Goal: Task Accomplishment & Management: Manage account settings

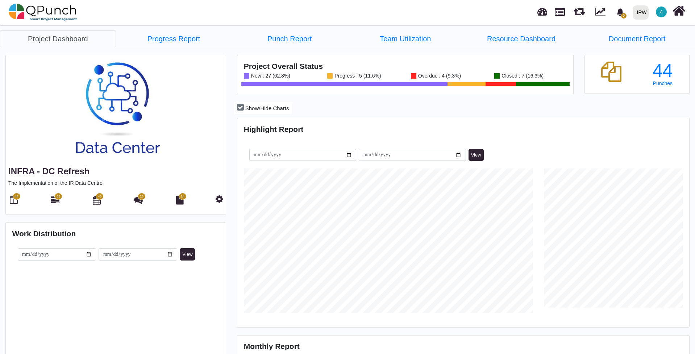
scroll to position [145, 150]
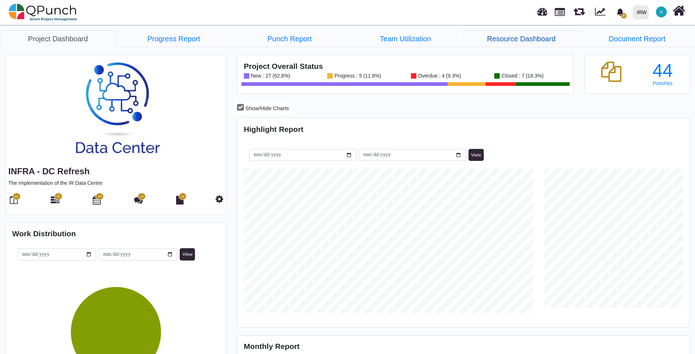
click at [500, 39] on link "Resource Dashboard" at bounding box center [521, 38] width 116 height 17
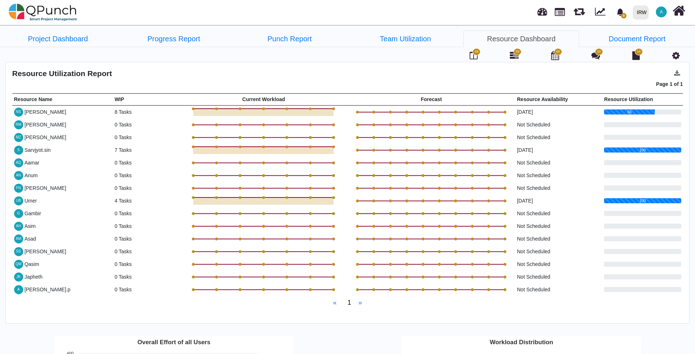
click at [516, 52] on span "55" at bounding box center [517, 51] width 4 height 5
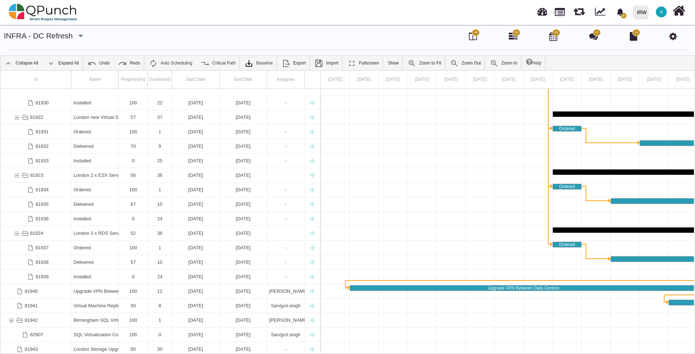
scroll to position [322, 0]
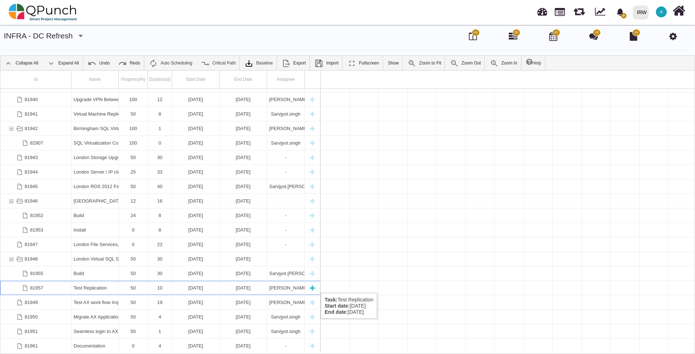
click at [138, 285] on div "50" at bounding box center [133, 288] width 24 height 14
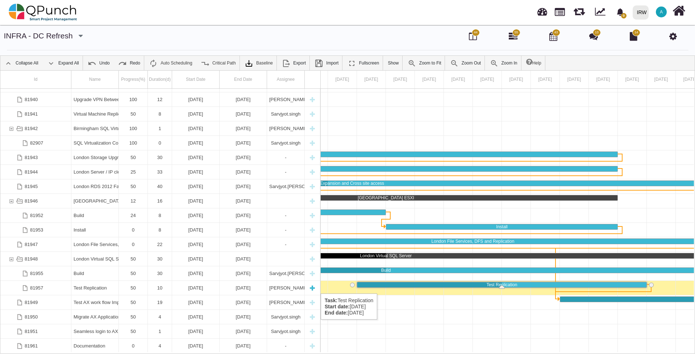
click at [135, 286] on div "50" at bounding box center [133, 288] width 24 height 14
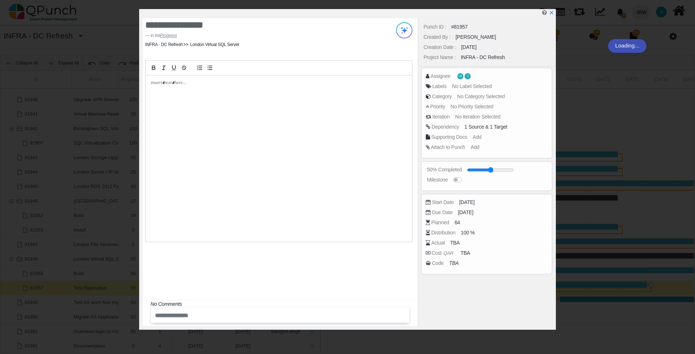
click at [131, 287] on div "**********" at bounding box center [347, 177] width 695 height 354
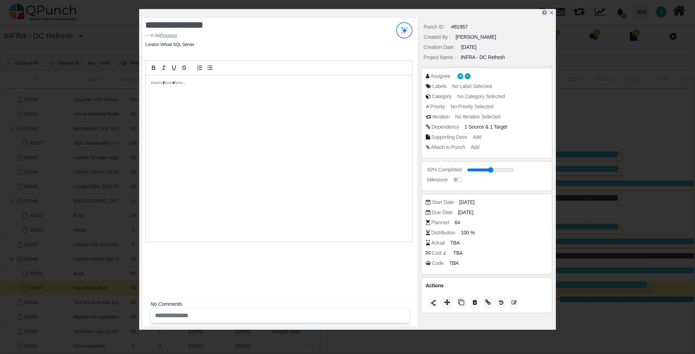
click at [188, 86] on p at bounding box center [276, 83] width 251 height 7
drag, startPoint x: 282, startPoint y: 80, endPoint x: 124, endPoint y: 79, distance: 158.3
click at [121, 79] on div "**********" at bounding box center [347, 177] width 695 height 354
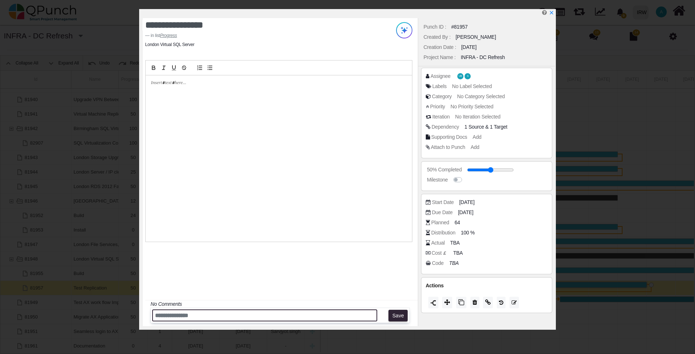
paste input "**********"
type input "**********"
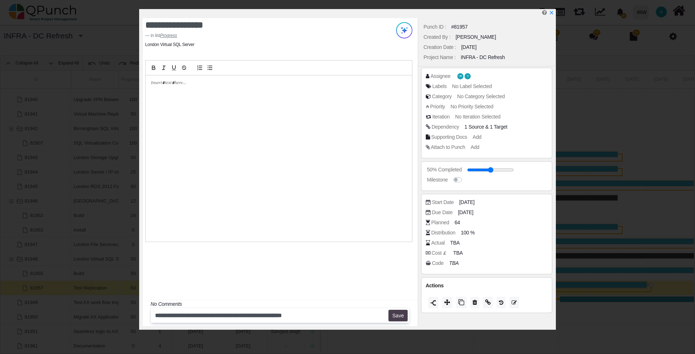
click at [396, 315] on button "Save" at bounding box center [397, 316] width 19 height 12
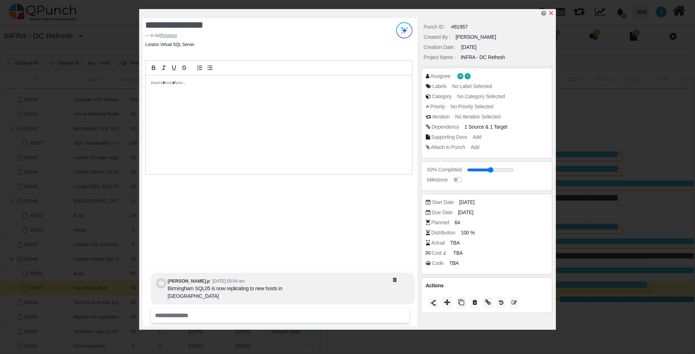
click at [554, 10] on link at bounding box center [551, 13] width 6 height 6
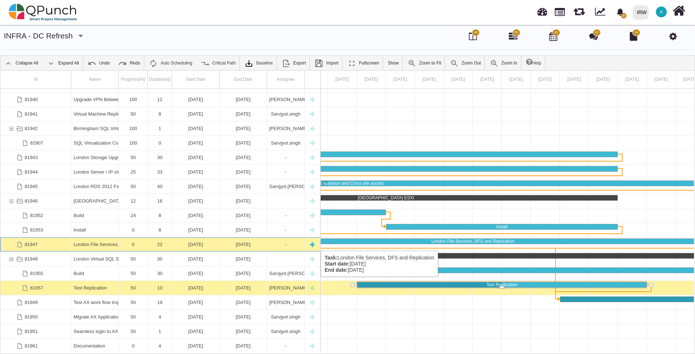
click at [191, 243] on div "[DATE]" at bounding box center [195, 244] width 43 height 14
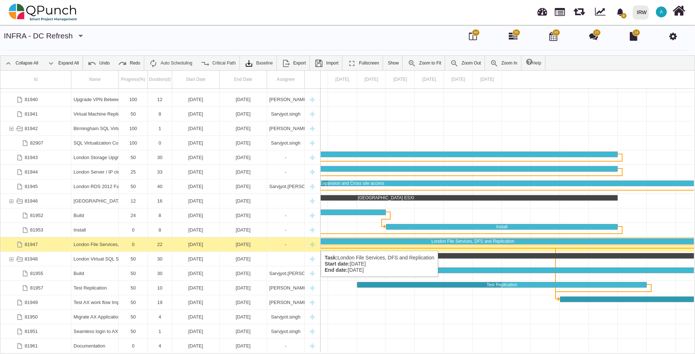
scroll to position [0, 1210]
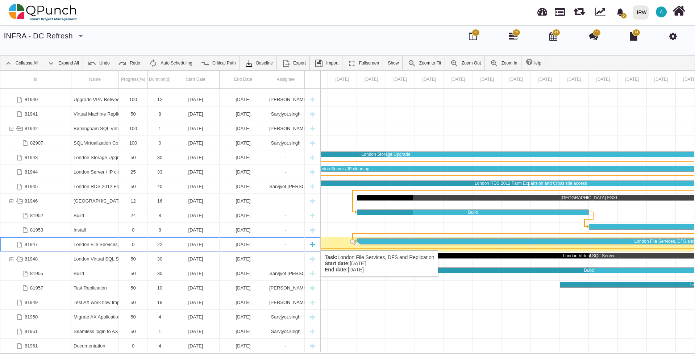
click at [185, 243] on div "[DATE]" at bounding box center [195, 244] width 43 height 14
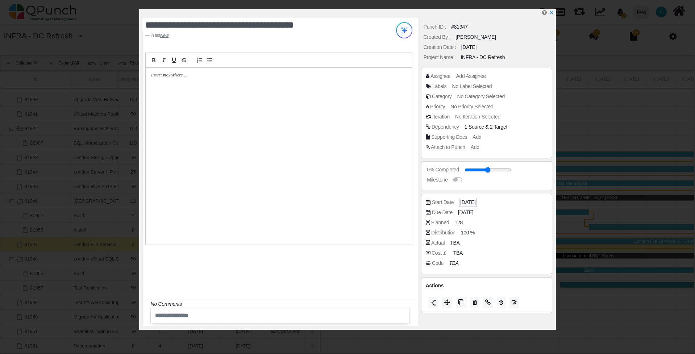
drag, startPoint x: 185, startPoint y: 243, endPoint x: 463, endPoint y: 203, distance: 280.7
click at [461, 202] on span "[DATE]" at bounding box center [467, 203] width 15 height 8
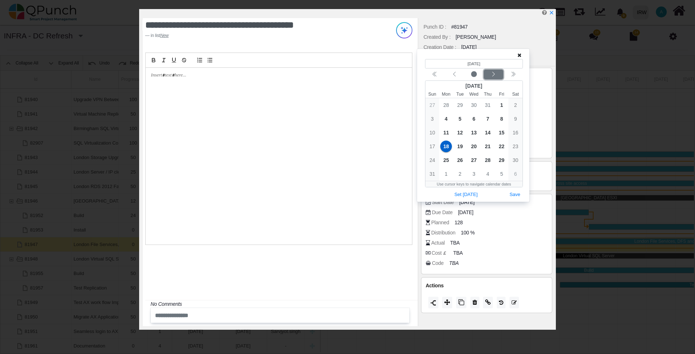
click at [493, 75] on icon "chevron left" at bounding box center [493, 74] width 6 height 6
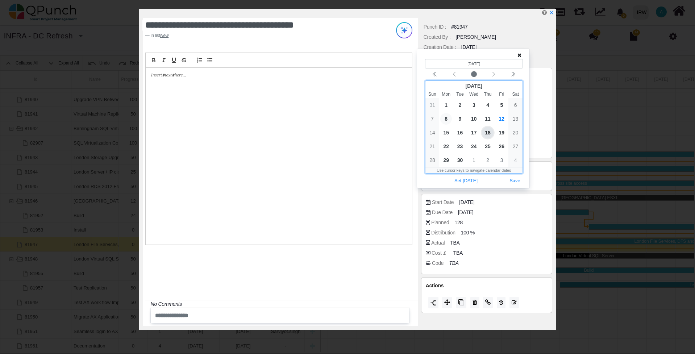
click at [447, 117] on span "8" at bounding box center [446, 119] width 12 height 12
click at [514, 180] on button "Save" at bounding box center [515, 181] width 16 height 10
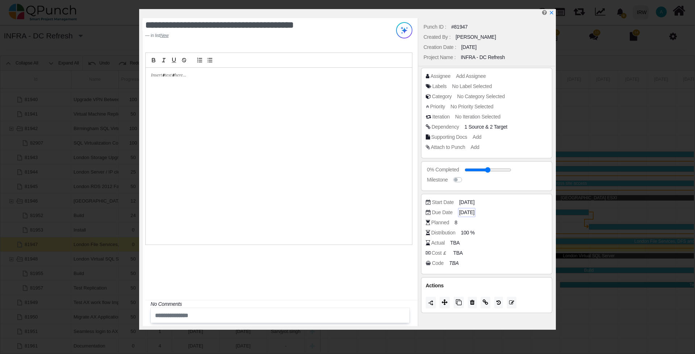
click at [473, 214] on span "[DATE]" at bounding box center [466, 213] width 15 height 8
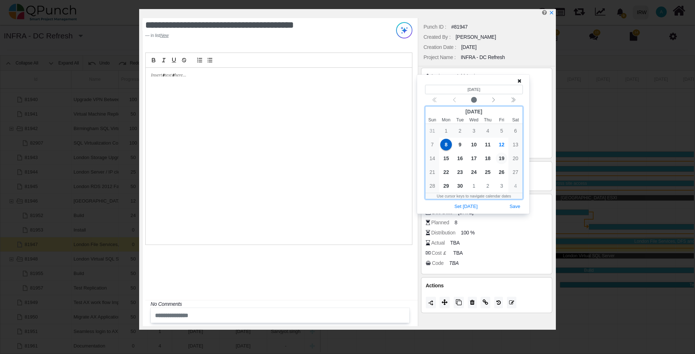
click at [500, 159] on span "19" at bounding box center [502, 159] width 12 height 12
click at [494, 237] on div "Distribution 100 %" at bounding box center [487, 234] width 122 height 10
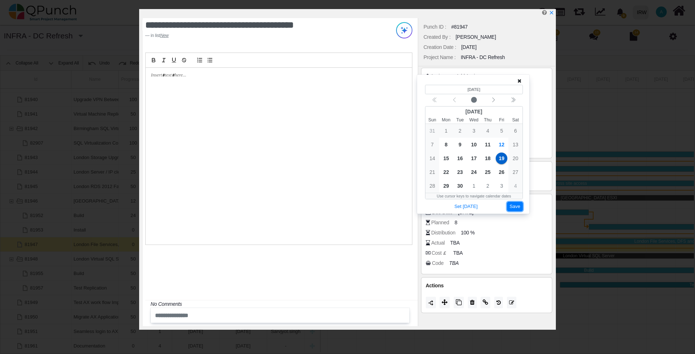
click at [516, 204] on button "Save" at bounding box center [515, 207] width 16 height 10
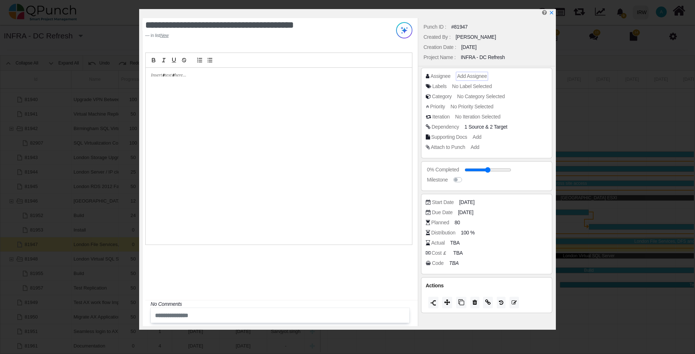
click at [464, 76] on span "Add Assignee" at bounding box center [472, 76] width 30 height 6
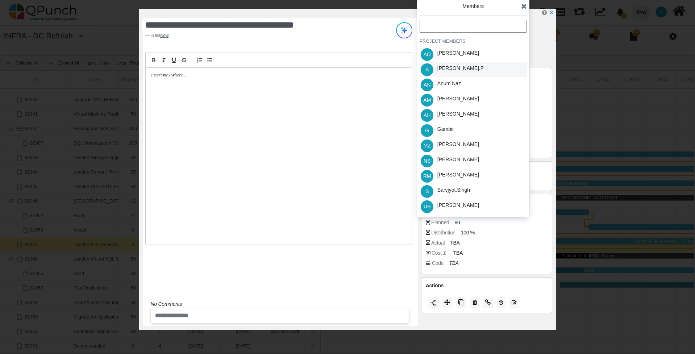
click at [465, 75] on div "A Abdul.p" at bounding box center [472, 69] width 107 height 15
click at [463, 206] on div "[PERSON_NAME]" at bounding box center [458, 205] width 42 height 8
click at [456, 191] on div "Sarvjyot.singh" at bounding box center [453, 190] width 33 height 8
click at [543, 111] on div "Priority No Priority Selected" at bounding box center [487, 108] width 122 height 10
click at [521, 5] on div "Members" at bounding box center [472, 10] width 107 height 14
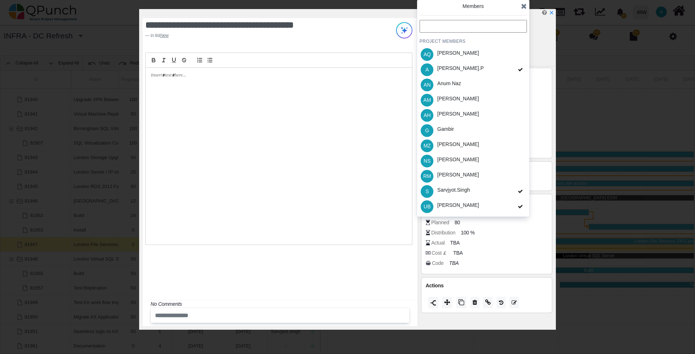
click at [522, 6] on icon at bounding box center [524, 6] width 6 height 7
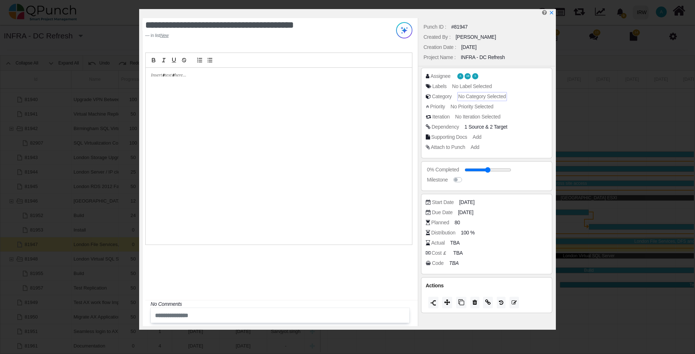
click at [477, 99] on span "No Category Selected" at bounding box center [481, 96] width 47 height 6
click at [458, 93] on h4 "PROJECT Category" at bounding box center [472, 91] width 107 height 6
click at [449, 80] on input "text" at bounding box center [472, 76] width 107 height 13
click at [526, 135] on div "Supporting Docs Add" at bounding box center [489, 136] width 126 height 7
click at [525, 53] on icon at bounding box center [524, 55] width 6 height 7
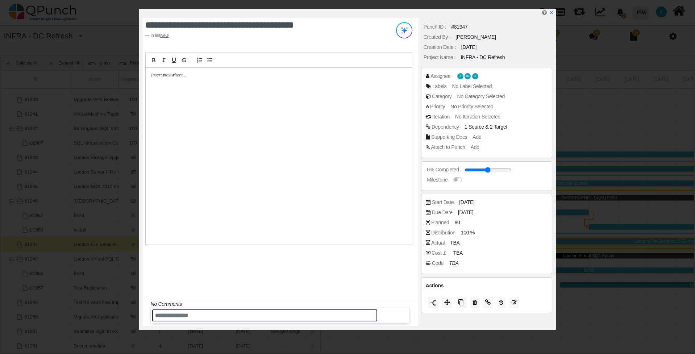
click at [279, 319] on input "text" at bounding box center [264, 315] width 225 height 12
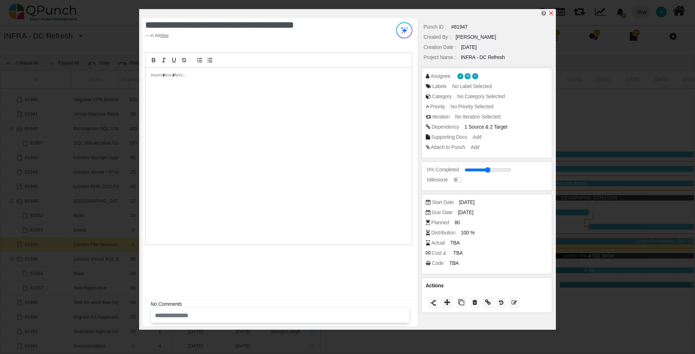
click at [552, 13] on icon "x" at bounding box center [551, 13] width 6 height 6
type input "**"
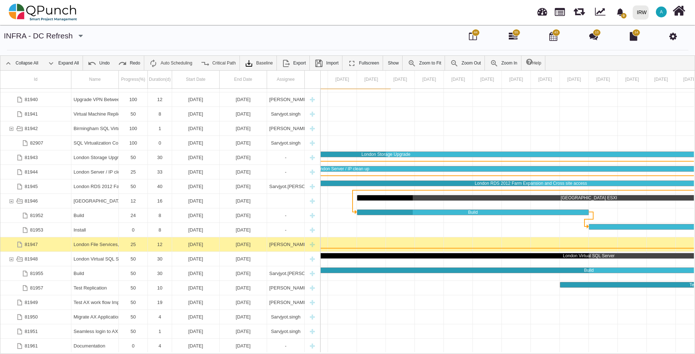
drag, startPoint x: 439, startPoint y: 353, endPoint x: 553, endPoint y: 346, distance: 114.3
click at [553, 346] on div "Id Name Progress(%) Duration(d) Start Date End Date Assignee 81939 Installed 0 …" at bounding box center [347, 211] width 695 height 283
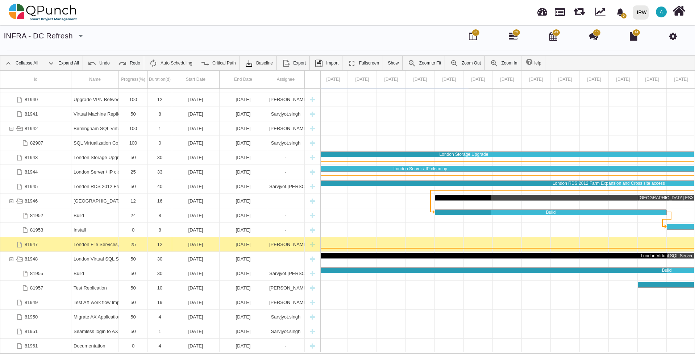
scroll to position [0, 1062]
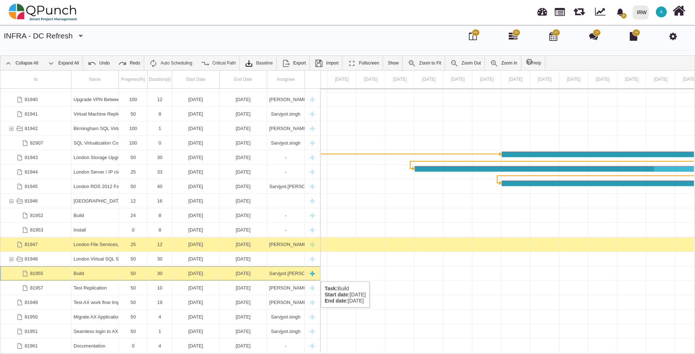
click at [130, 271] on div "50" at bounding box center [133, 273] width 24 height 14
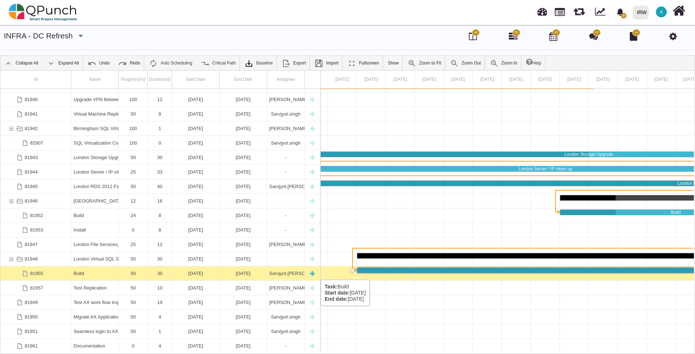
click at [132, 272] on div "50" at bounding box center [133, 273] width 24 height 14
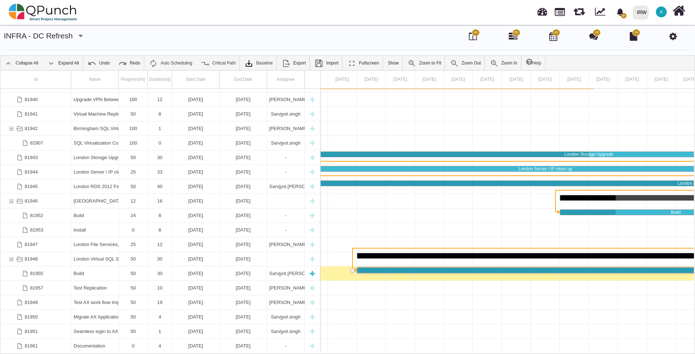
click at [132, 272] on div "50" at bounding box center [133, 273] width 24 height 14
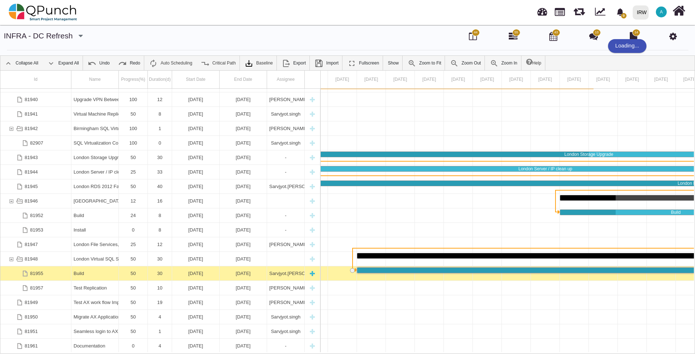
drag, startPoint x: 132, startPoint y: 272, endPoint x: 127, endPoint y: 273, distance: 5.1
click at [126, 273] on div "50" at bounding box center [133, 273] width 24 height 14
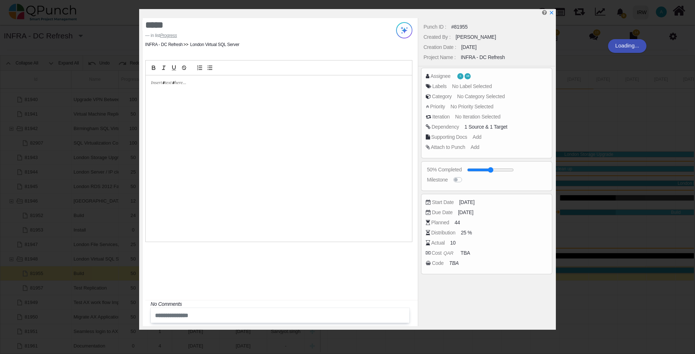
click at [130, 273] on div "***** in list Progress INFRA - DC Refresh London Virtual SQL Server No Comments…" at bounding box center [347, 177] width 695 height 354
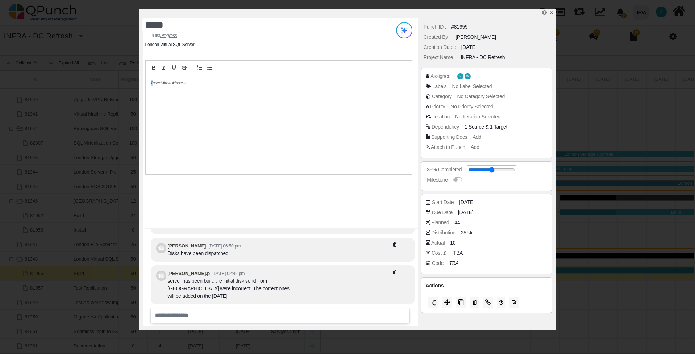
drag, startPoint x: 492, startPoint y: 171, endPoint x: 505, endPoint y: 171, distance: 13.0
click at [505, 171] on input "range" at bounding box center [491, 169] width 47 height 3
type input "**"
click at [552, 13] on icon "x" at bounding box center [551, 13] width 6 height 6
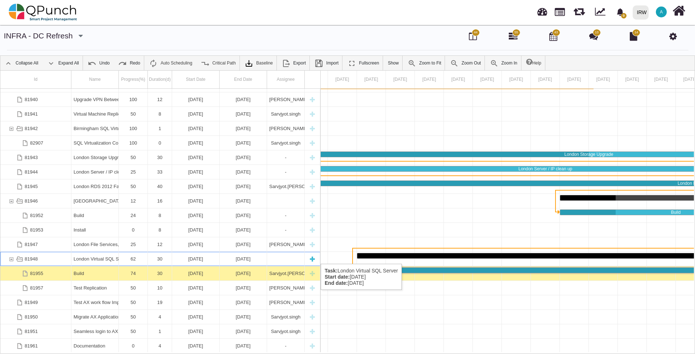
click at [105, 256] on div "London Virtual SQL Server" at bounding box center [95, 259] width 43 height 14
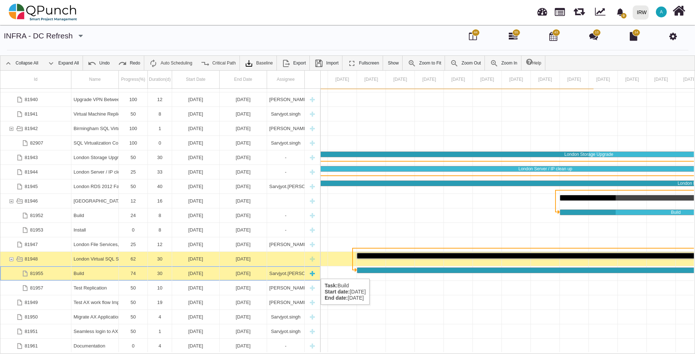
click at [100, 271] on div "Build" at bounding box center [95, 273] width 43 height 14
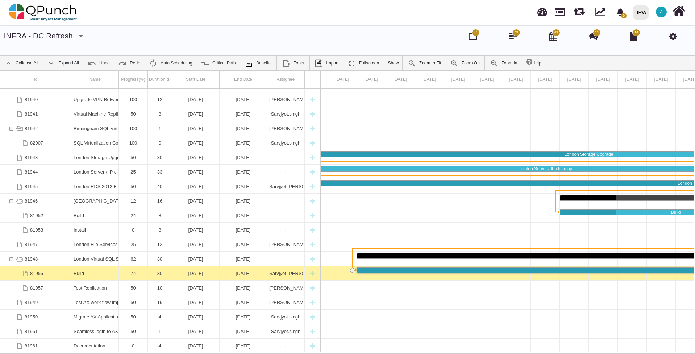
click at [100, 271] on div "Build" at bounding box center [95, 273] width 43 height 14
click at [135, 271] on div "74" at bounding box center [133, 273] width 24 height 14
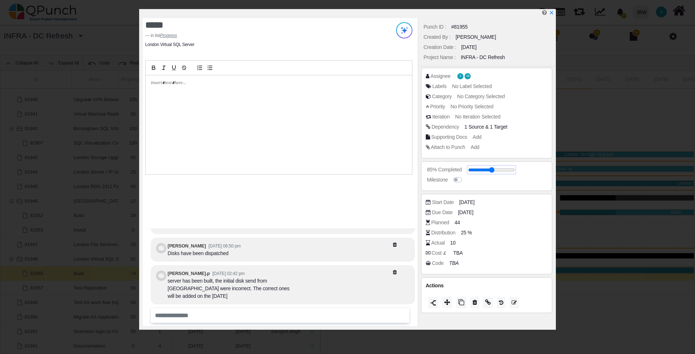
drag, startPoint x: 135, startPoint y: 271, endPoint x: 505, endPoint y: 169, distance: 383.8
click at [505, 169] on input "range" at bounding box center [491, 169] width 47 height 3
click at [509, 170] on input "range" at bounding box center [491, 169] width 47 height 3
click at [510, 170] on input "range" at bounding box center [491, 169] width 47 height 3
drag, startPoint x: 500, startPoint y: 170, endPoint x: 505, endPoint y: 170, distance: 5.1
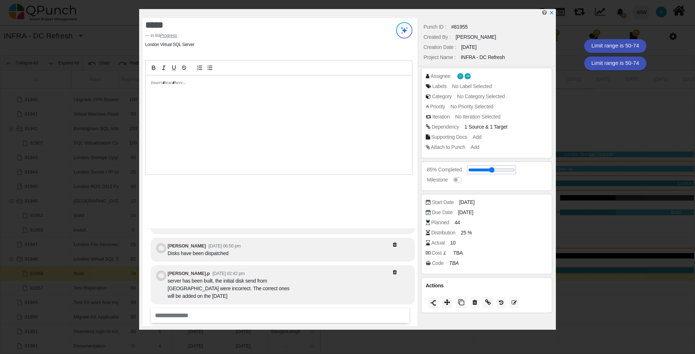
click at [505, 170] on input "range" at bounding box center [491, 169] width 47 height 3
drag, startPoint x: 501, startPoint y: 169, endPoint x: 506, endPoint y: 168, distance: 4.8
click at [506, 168] on input "range" at bounding box center [491, 169] width 47 height 3
type input "**"
click at [552, 12] on icon "x" at bounding box center [551, 13] width 6 height 6
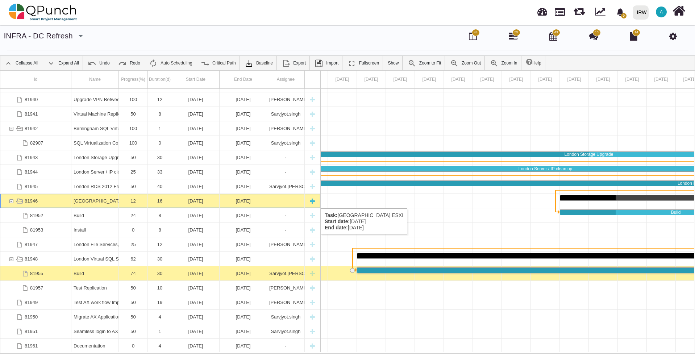
click at [133, 201] on div "12" at bounding box center [133, 201] width 24 height 14
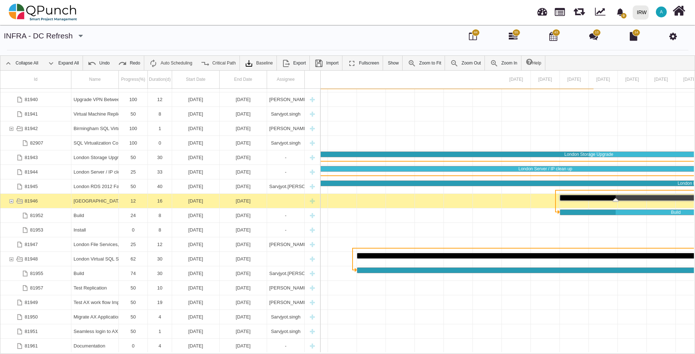
scroll to position [0, 1210]
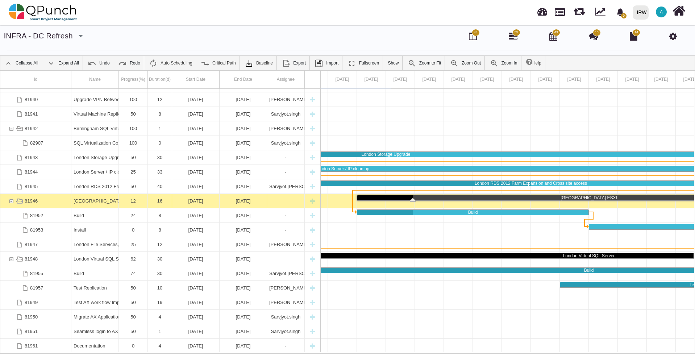
click at [133, 201] on div "12" at bounding box center [133, 201] width 24 height 14
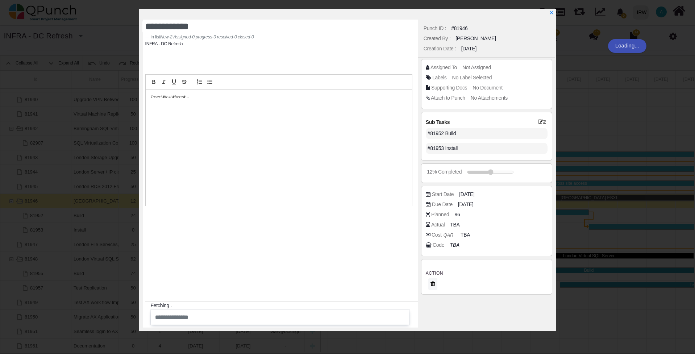
click at [133, 201] on div "**********" at bounding box center [347, 177] width 695 height 354
click at [490, 171] on input "range" at bounding box center [491, 172] width 47 height 3
click at [551, 12] on icon "x" at bounding box center [551, 13] width 6 height 6
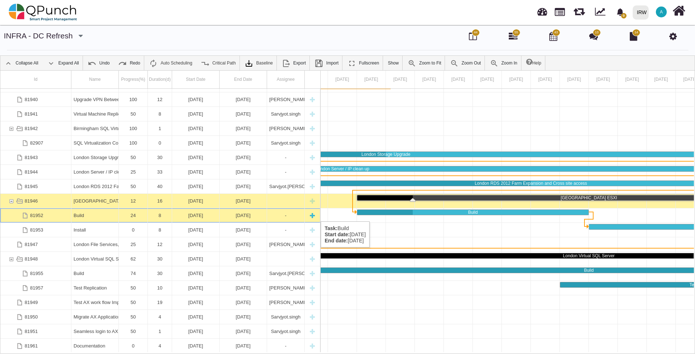
click at [130, 214] on div "24" at bounding box center [133, 215] width 24 height 14
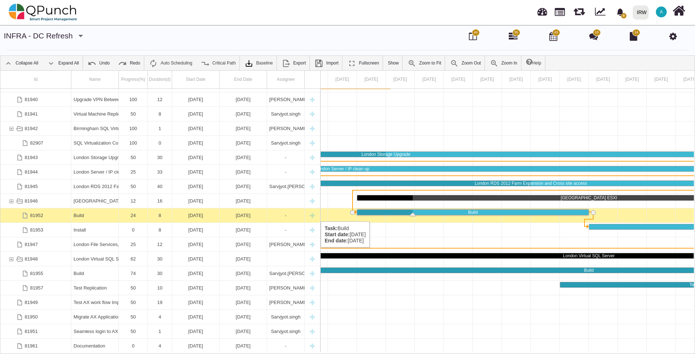
click at [130, 214] on div "24" at bounding box center [133, 215] width 24 height 14
click at [134, 215] on div "24" at bounding box center [133, 215] width 24 height 14
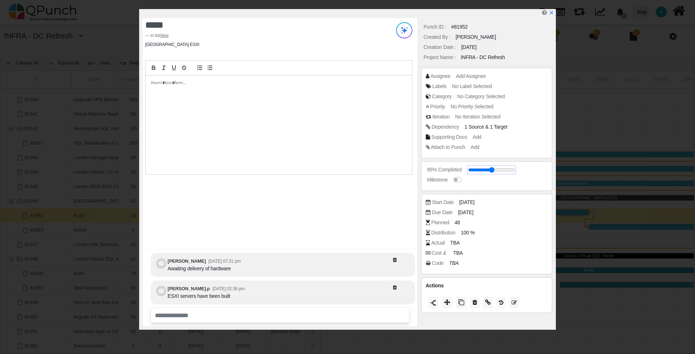
drag, startPoint x: 481, startPoint y: 170, endPoint x: 513, endPoint y: 167, distance: 31.3
click at [513, 168] on input "range" at bounding box center [491, 169] width 47 height 3
click at [508, 169] on input "range" at bounding box center [491, 169] width 47 height 3
drag, startPoint x: 477, startPoint y: 170, endPoint x: 481, endPoint y: 170, distance: 4.4
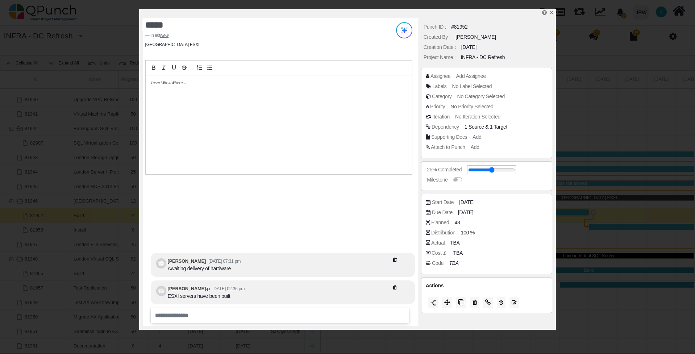
click at [481, 170] on input "range" at bounding box center [491, 169] width 47 height 3
click at [489, 170] on input "range" at bounding box center [491, 169] width 47 height 3
type input "**"
click at [553, 13] on icon "x" at bounding box center [551, 13] width 6 height 6
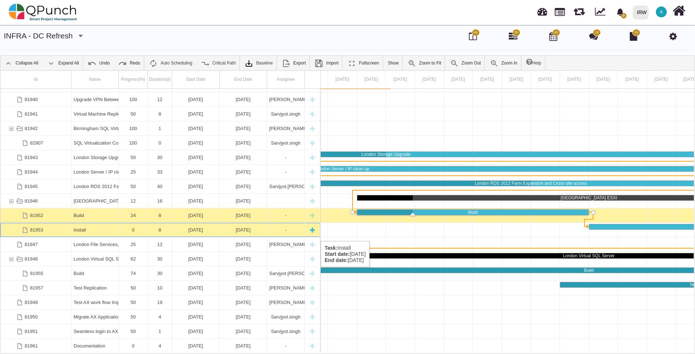
click at [133, 230] on div "0" at bounding box center [133, 230] width 24 height 14
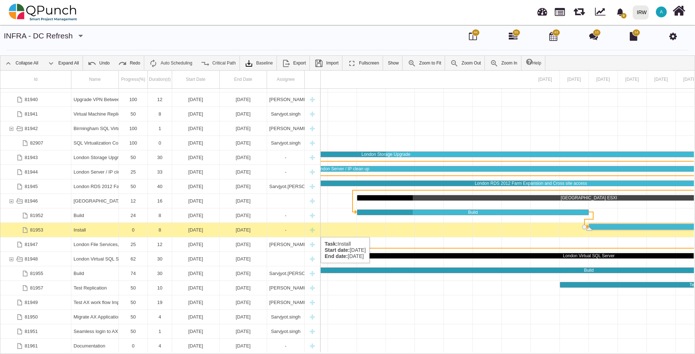
scroll to position [0, 1442]
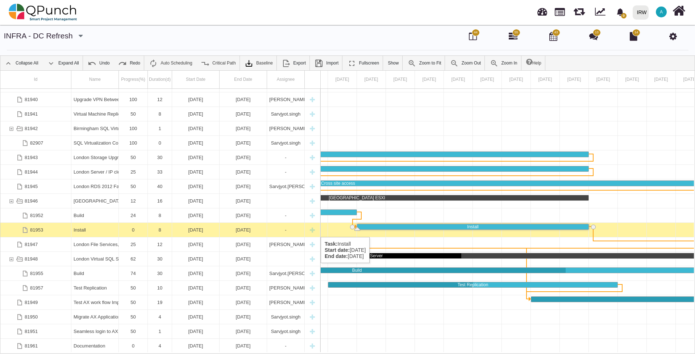
click at [133, 230] on div "0" at bounding box center [133, 230] width 24 height 14
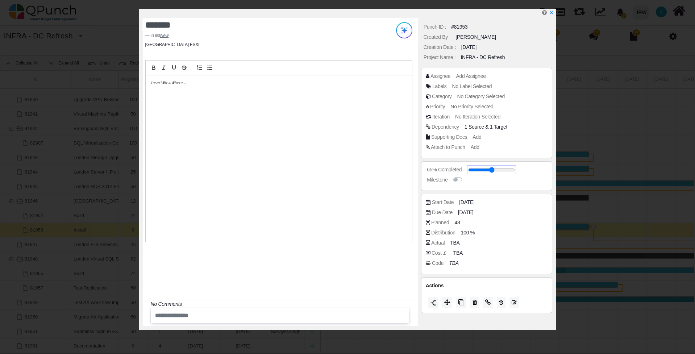
drag, startPoint x: 467, startPoint y: 170, endPoint x: 497, endPoint y: 169, distance: 30.1
click at [497, 169] on input "range" at bounding box center [491, 169] width 47 height 3
click at [475, 76] on span "Add Assignee" at bounding box center [472, 76] width 30 height 6
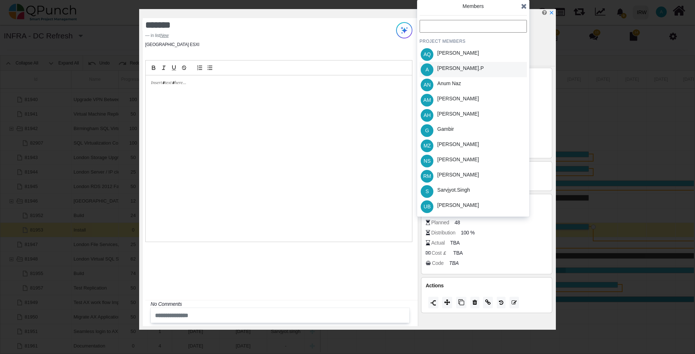
click at [461, 65] on div "A Abdul.p" at bounding box center [472, 69] width 107 height 15
click at [522, 7] on icon at bounding box center [524, 6] width 6 height 7
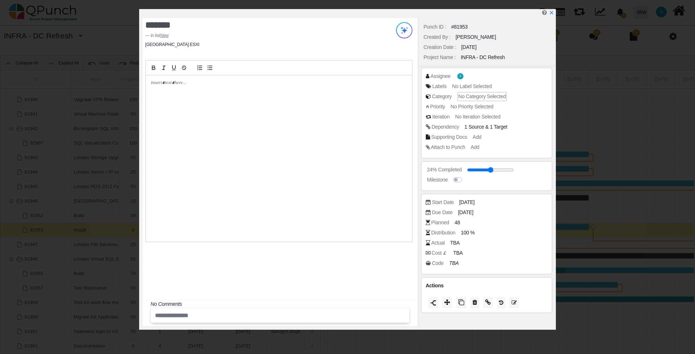
click at [491, 100] on div "No Category Selected" at bounding box center [481, 97] width 47 height 8
click at [496, 85] on div "PROJECT Category" at bounding box center [472, 83] width 107 height 24
click at [496, 78] on input "text" at bounding box center [472, 77] width 107 height 13
click at [525, 57] on icon at bounding box center [524, 56] width 6 height 7
click at [551, 14] on icon "x" at bounding box center [551, 13] width 4 height 4
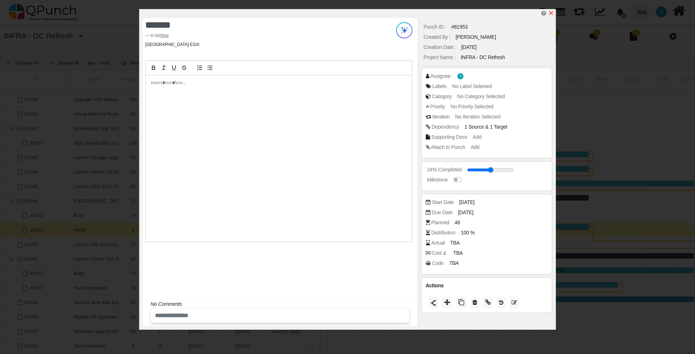
type input "**"
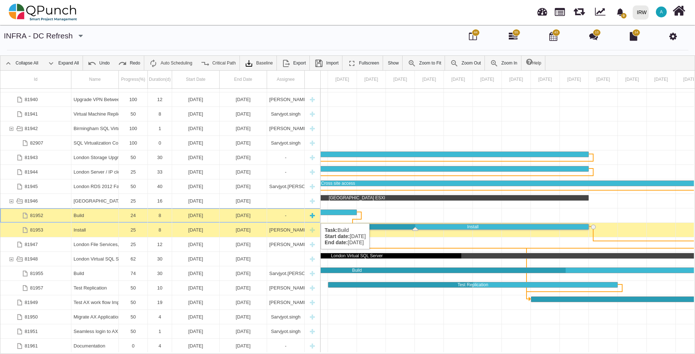
click at [112, 216] on div "Build" at bounding box center [95, 215] width 43 height 14
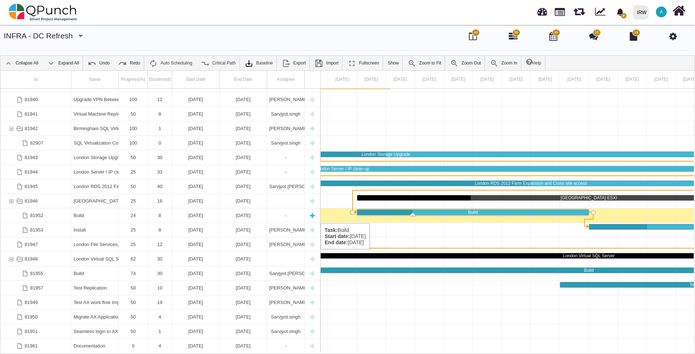
click at [278, 216] on div "-" at bounding box center [285, 215] width 33 height 14
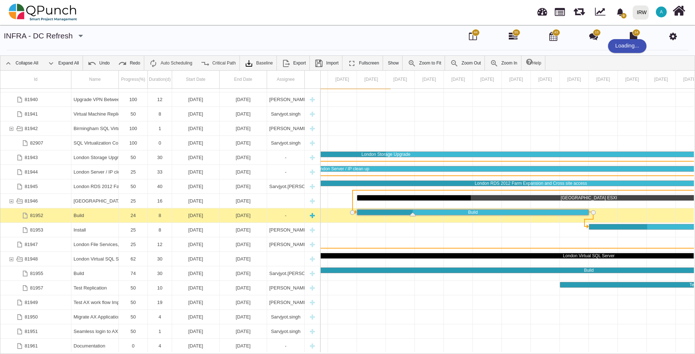
click at [278, 216] on div "-" at bounding box center [285, 215] width 33 height 14
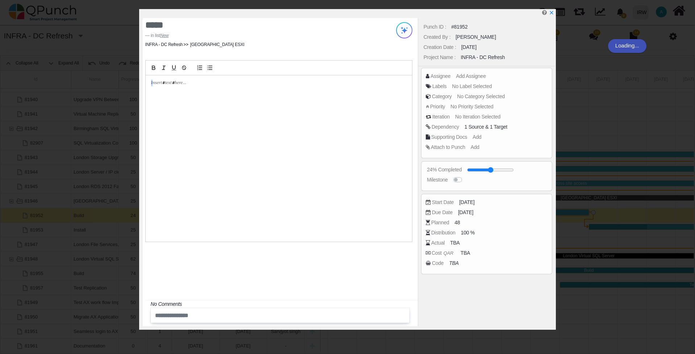
click at [278, 216] on div at bounding box center [279, 158] width 266 height 166
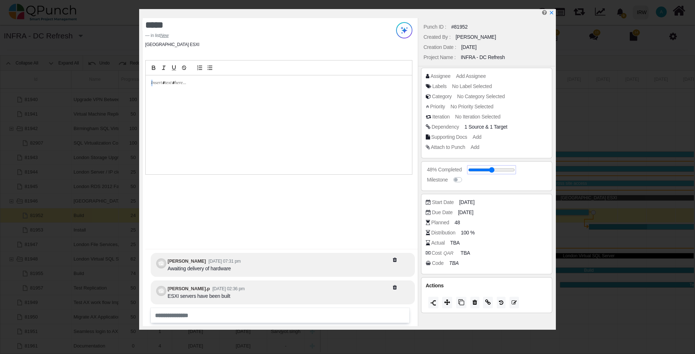
drag, startPoint x: 488, startPoint y: 168, endPoint x: 500, endPoint y: 168, distance: 11.6
click at [500, 168] on input "range" at bounding box center [491, 169] width 47 height 3
click at [483, 78] on span "Add Assignee" at bounding box center [472, 76] width 30 height 6
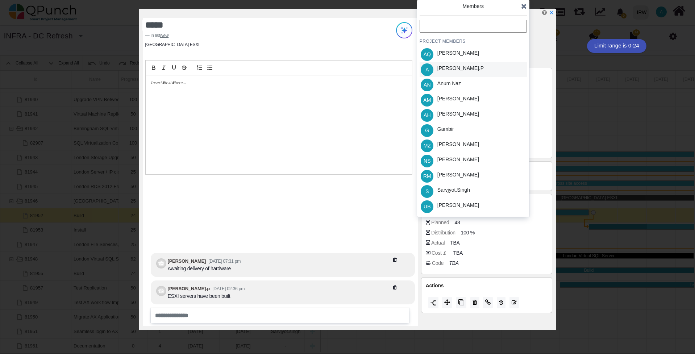
click at [455, 69] on div "[PERSON_NAME].p" at bounding box center [460, 69] width 51 height 15
click at [524, 5] on icon at bounding box center [524, 6] width 6 height 7
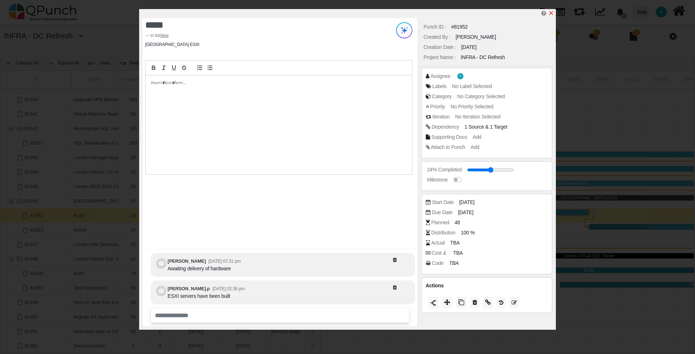
click at [551, 14] on icon "x" at bounding box center [551, 13] width 6 height 6
type input "**"
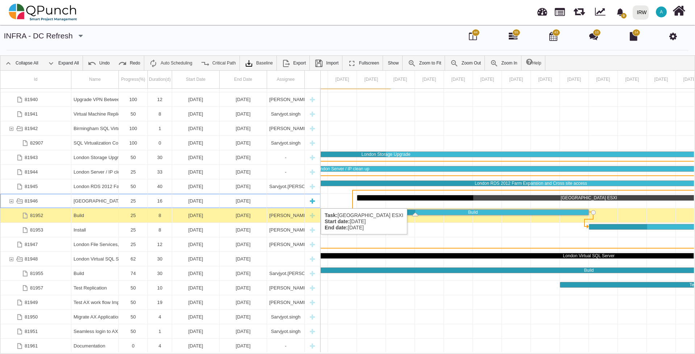
click at [296, 201] on div "Task: London ESXI Start date: 18-08-2025 End date: 02-09-2025" at bounding box center [285, 201] width 33 height 14
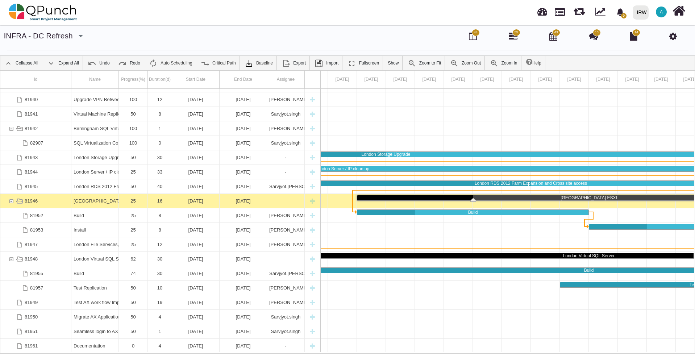
click at [296, 201] on div "Task: London ESXI Start date: 18-08-2025 End date: 02-09-2025" at bounding box center [285, 201] width 33 height 14
click at [122, 200] on div "Collapse All Expand All Undo Redo Auto Scheduling Critical Path Baseline Add Ba…" at bounding box center [347, 204] width 695 height 298
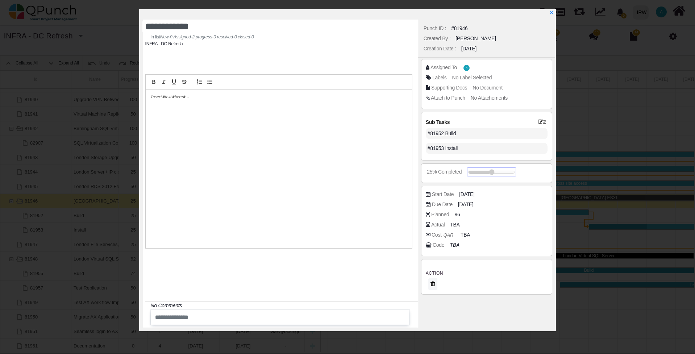
drag, startPoint x: 484, startPoint y: 168, endPoint x: 502, endPoint y: 170, distance: 18.2
click at [502, 170] on span at bounding box center [491, 172] width 47 height 6
click at [490, 171] on input "range" at bounding box center [491, 172] width 47 height 3
click at [465, 71] on span "A" at bounding box center [467, 68] width 6 height 6
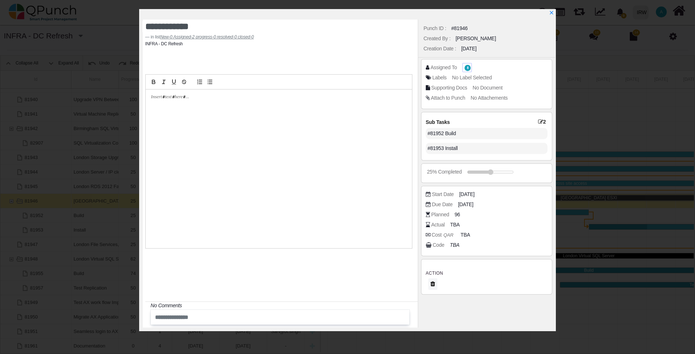
click at [467, 68] on span "A" at bounding box center [467, 68] width 1 height 3
click at [464, 65] on span "A" at bounding box center [467, 67] width 6 height 6
click at [437, 66] on div "Assigned To" at bounding box center [443, 68] width 26 height 8
click at [438, 67] on div "Assigned To" at bounding box center [443, 68] width 26 height 8
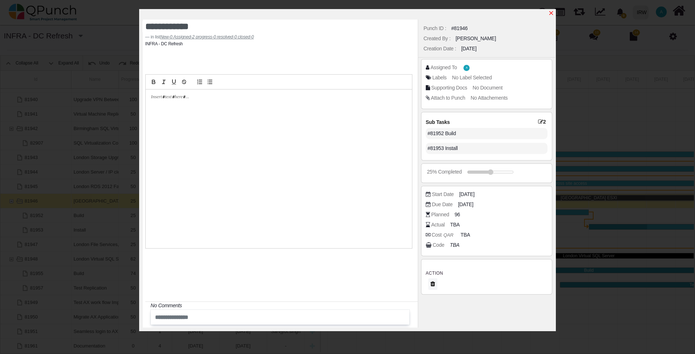
click at [553, 14] on icon "x" at bounding box center [551, 13] width 6 height 6
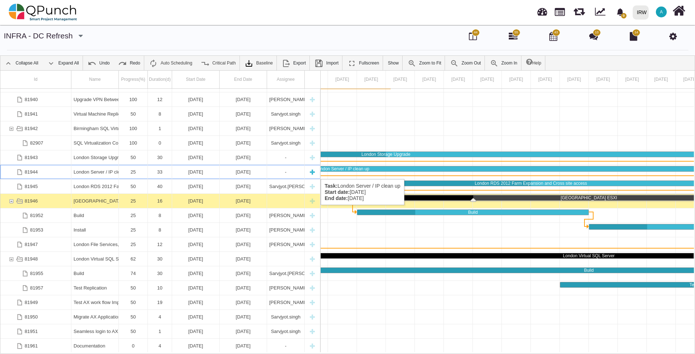
click at [112, 172] on div "London Server / IP clean up" at bounding box center [95, 172] width 43 height 14
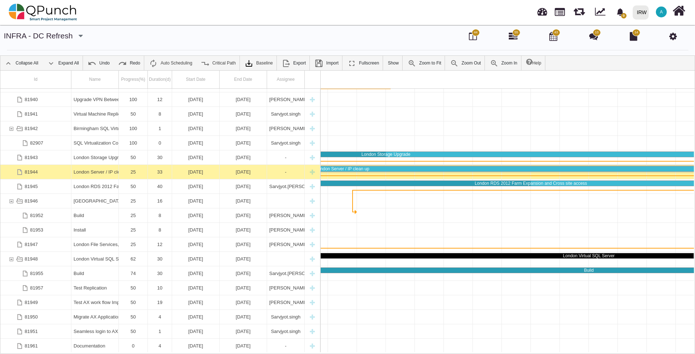
scroll to position [0, 717]
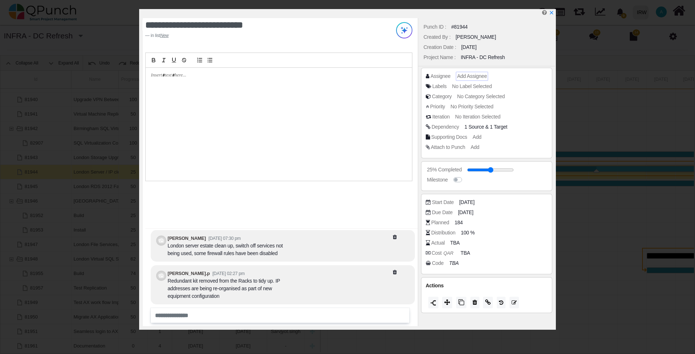
click at [464, 75] on span "Add Assignee" at bounding box center [472, 76] width 30 height 6
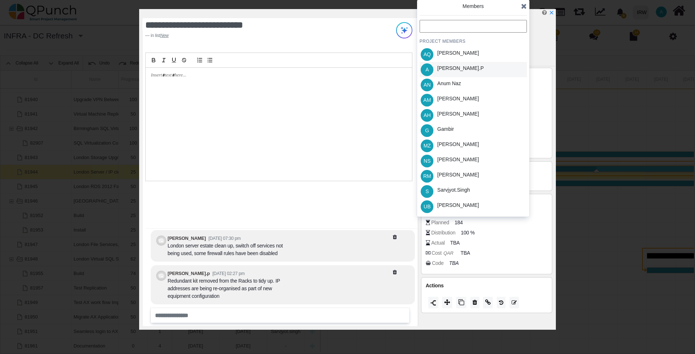
click at [456, 69] on div "[PERSON_NAME].p" at bounding box center [460, 69] width 51 height 15
click at [317, 121] on div at bounding box center [279, 124] width 266 height 113
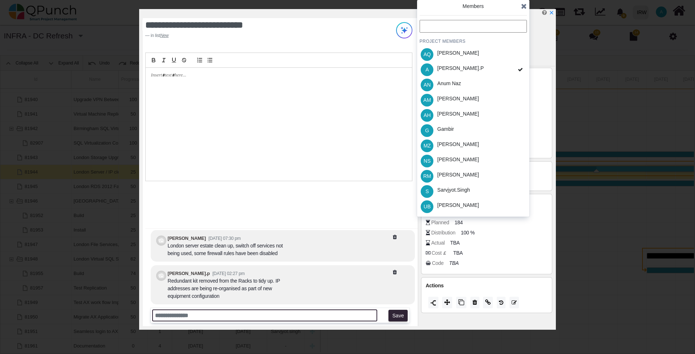
click at [219, 313] on input "text" at bounding box center [264, 315] width 225 height 12
type input "**********"
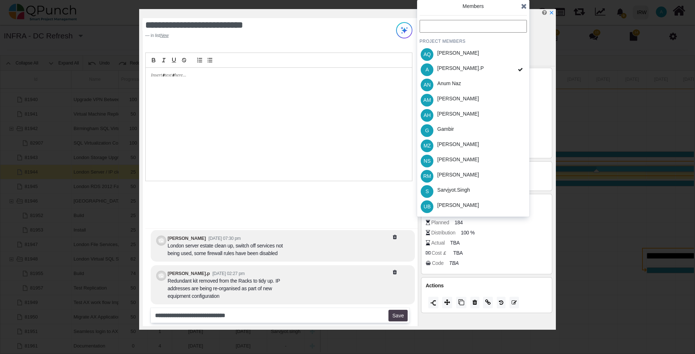
click at [392, 313] on button "Save" at bounding box center [397, 316] width 19 height 12
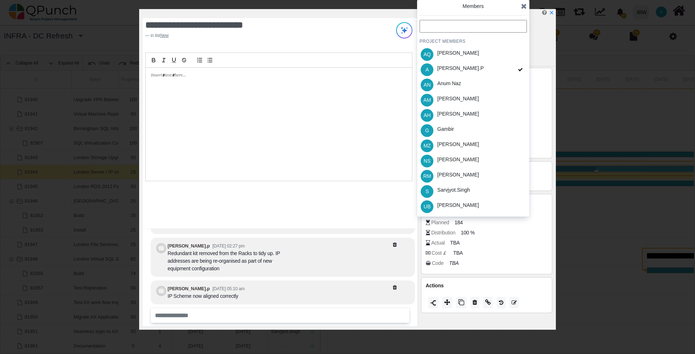
click at [524, 5] on icon at bounding box center [524, 6] width 6 height 7
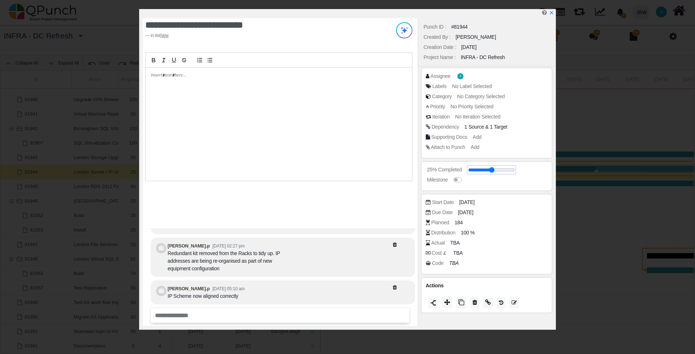
click at [494, 171] on input "range" at bounding box center [491, 169] width 47 height 3
click at [503, 171] on input "range" at bounding box center [491, 169] width 47 height 3
click at [441, 76] on div "Assignee" at bounding box center [440, 76] width 20 height 8
click at [469, 86] on span "No Label Selected" at bounding box center [473, 86] width 40 height 6
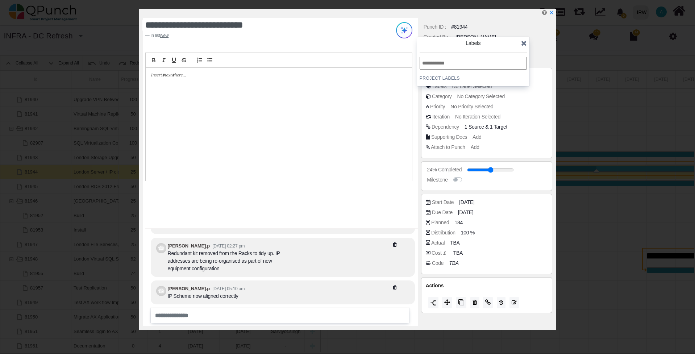
click at [518, 117] on div "Iteration No Iteration Selected" at bounding box center [489, 116] width 126 height 7
click at [525, 44] on icon at bounding box center [524, 42] width 6 height 7
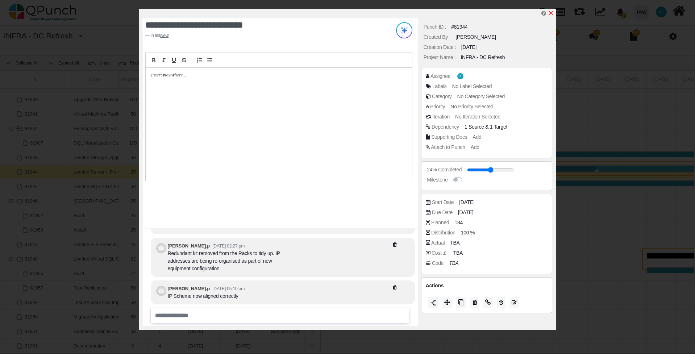
click at [550, 13] on icon "x" at bounding box center [551, 13] width 6 height 6
type input "**"
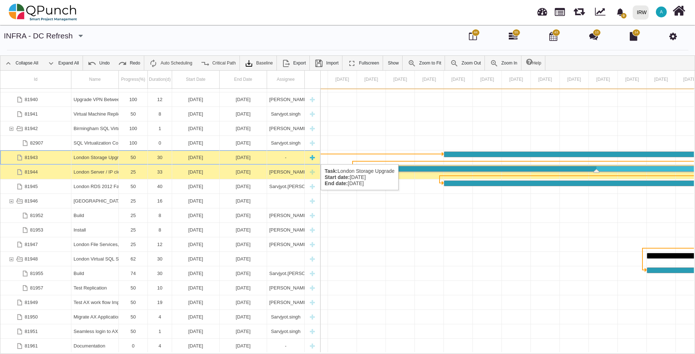
click at [109, 157] on div "London Storage Upgrade" at bounding box center [95, 157] width 43 height 14
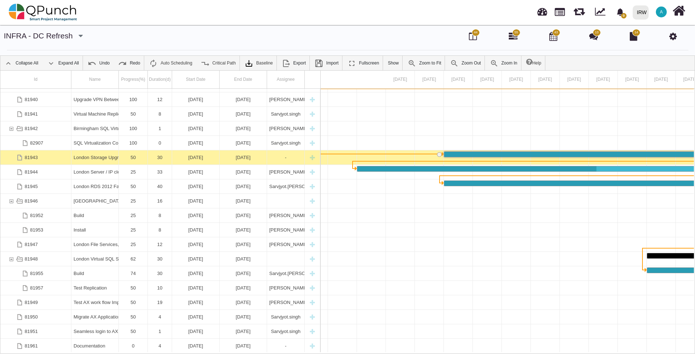
scroll to position [0, 804]
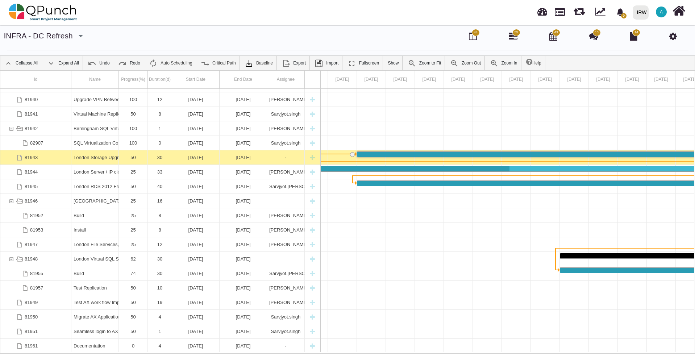
click at [109, 157] on div "London Storage Upgrade" at bounding box center [95, 157] width 43 height 14
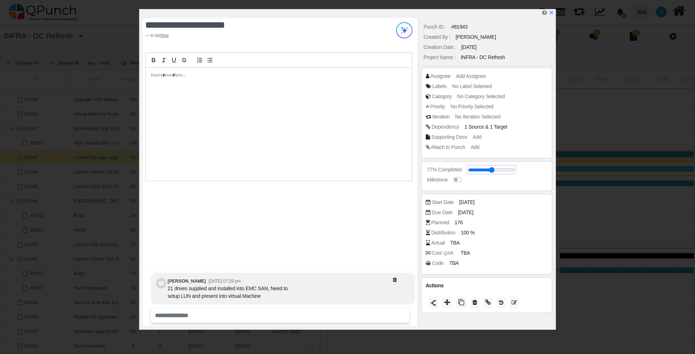
drag, startPoint x: 488, startPoint y: 171, endPoint x: 502, endPoint y: 170, distance: 13.8
click at [502, 170] on input "range" at bounding box center [491, 169] width 47 height 3
drag, startPoint x: 479, startPoint y: 169, endPoint x: 497, endPoint y: 168, distance: 17.8
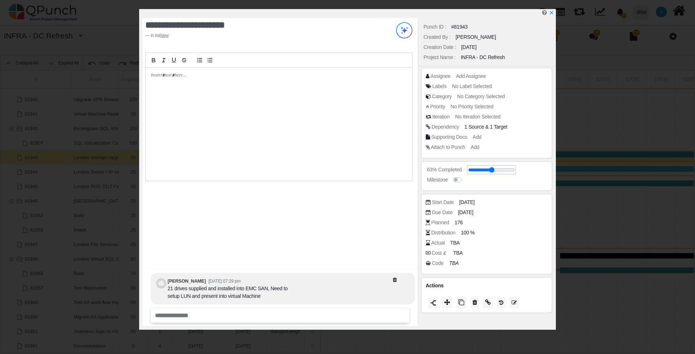
click at [497, 168] on input "range" at bounding box center [491, 169] width 47 height 3
type input "**"
click at [552, 15] on icon "x" at bounding box center [551, 13] width 6 height 6
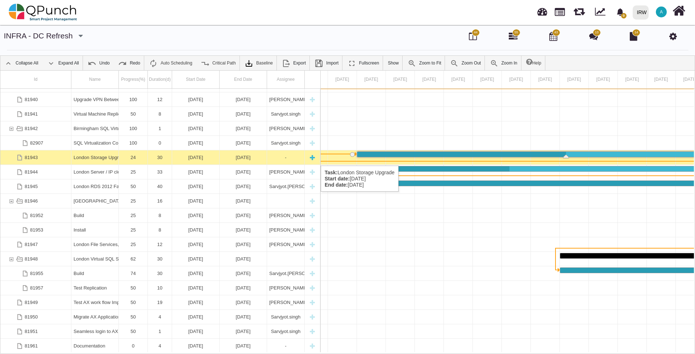
click at [295, 158] on div "-" at bounding box center [285, 157] width 33 height 14
click at [311, 158] on div "New task" at bounding box center [312, 157] width 11 height 14
select select "*"
select select "****"
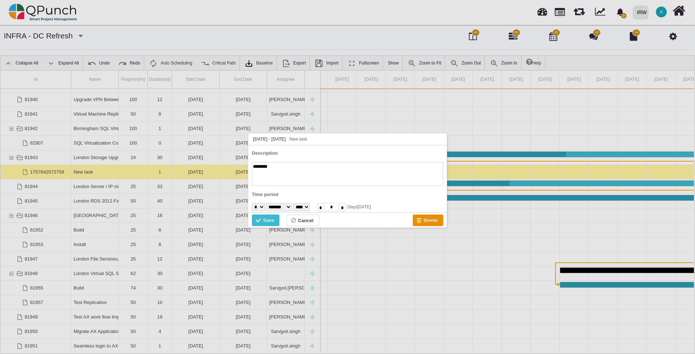
click at [296, 167] on textarea "********" at bounding box center [347, 174] width 191 height 24
drag, startPoint x: 295, startPoint y: 168, endPoint x: 239, endPoint y: 168, distance: 56.1
click at [239, 168] on body "[DATE] - [DATE] New task Description ******** Time period * * * * * * * * * ** …" at bounding box center [347, 200] width 695 height 354
type textarea "**********"
click at [419, 218] on div "Delete" at bounding box center [419, 221] width 7 height 8
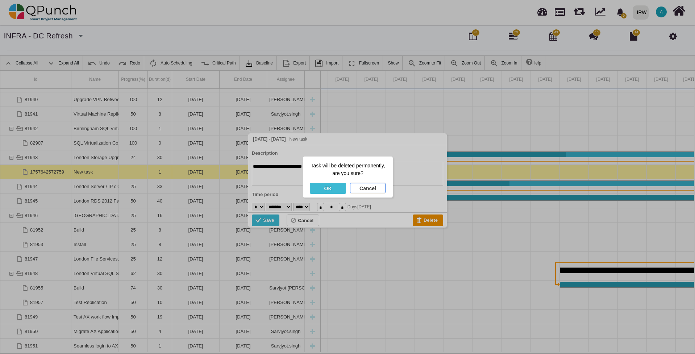
click at [361, 188] on div "Cancel" at bounding box center [367, 188] width 35 height 11
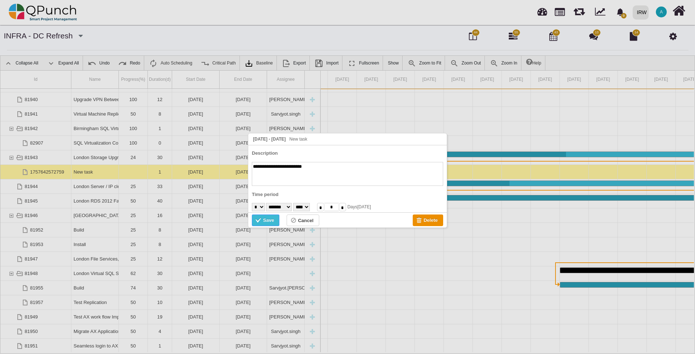
click at [268, 217] on div "Save" at bounding box center [268, 220] width 11 height 8
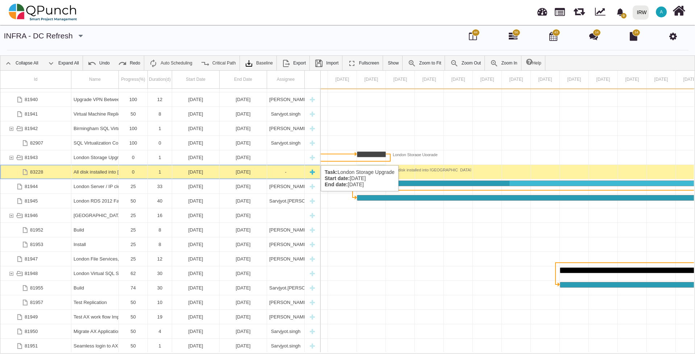
click at [281, 172] on div "-" at bounding box center [285, 172] width 33 height 14
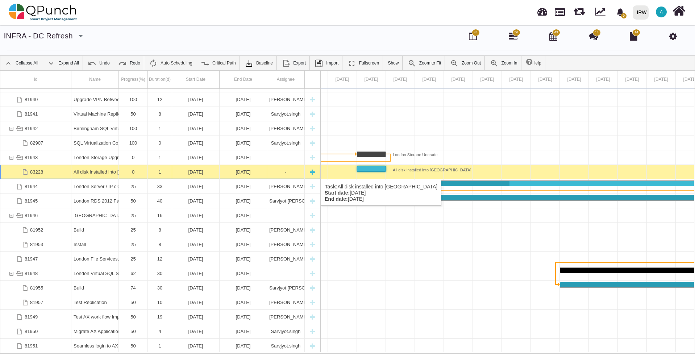
click at [281, 172] on div "-" at bounding box center [285, 172] width 33 height 14
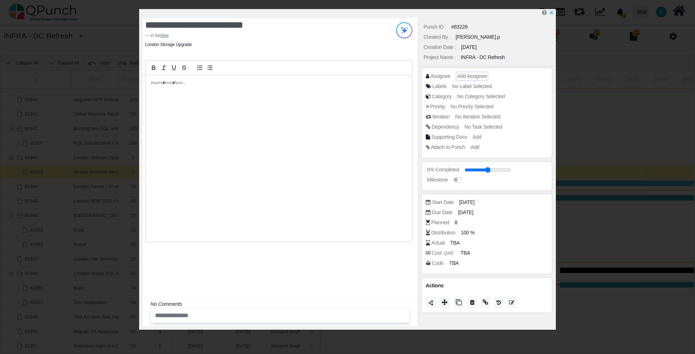
click at [465, 76] on span "Add Assignee" at bounding box center [472, 76] width 30 height 6
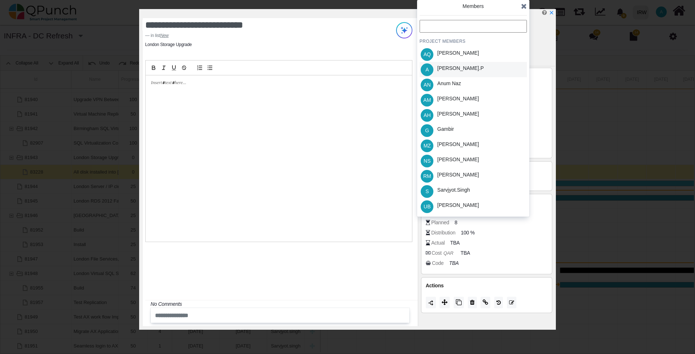
click at [455, 70] on div "[PERSON_NAME].p" at bounding box center [460, 69] width 51 height 15
click at [525, 5] on icon at bounding box center [524, 6] width 6 height 7
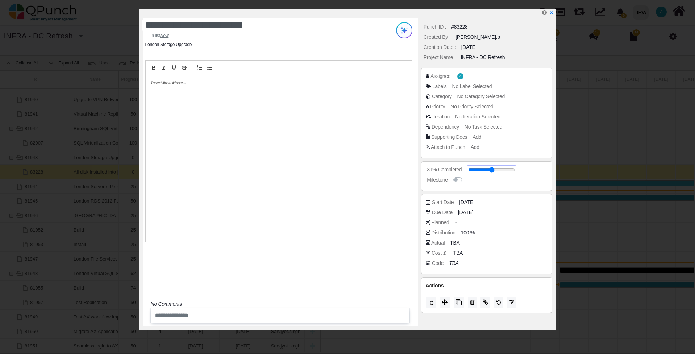
click at [481, 171] on input "range" at bounding box center [491, 169] width 47 height 3
click at [551, 12] on icon "x" at bounding box center [551, 13] width 6 height 6
type input "**"
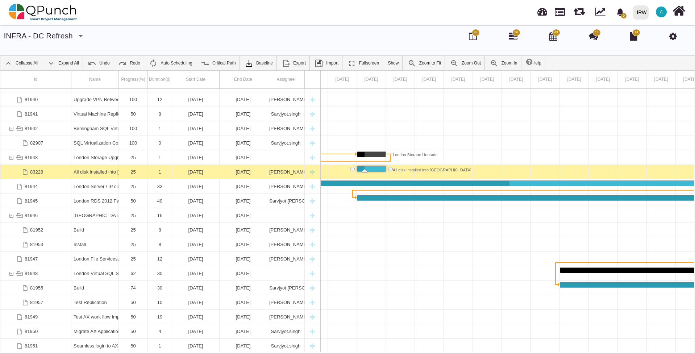
drag, startPoint x: 509, startPoint y: 338, endPoint x: 449, endPoint y: 278, distance: 84.8
click at [497, 353] on body "**********" at bounding box center [347, 200] width 695 height 354
drag, startPoint x: 694, startPoint y: 300, endPoint x: 686, endPoint y: 270, distance: 31.2
click at [686, 270] on div "Id Name Progress(%) Duration(d) Start Date End Date Assignee 81939 Installed 0 …" at bounding box center [347, 211] width 695 height 283
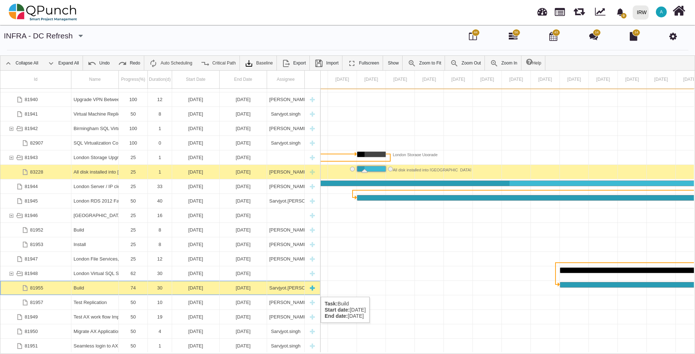
click at [135, 289] on div "74" at bounding box center [133, 288] width 24 height 14
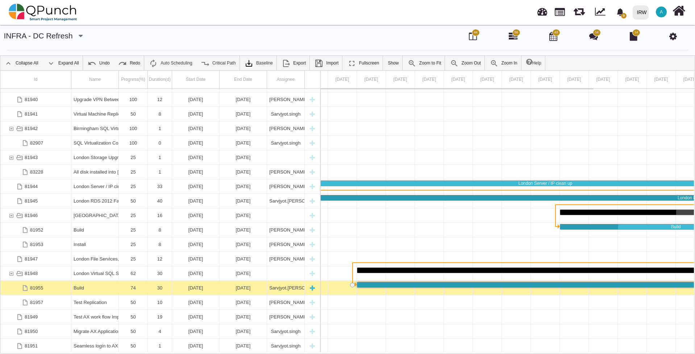
click at [134, 288] on div "74" at bounding box center [133, 288] width 24 height 14
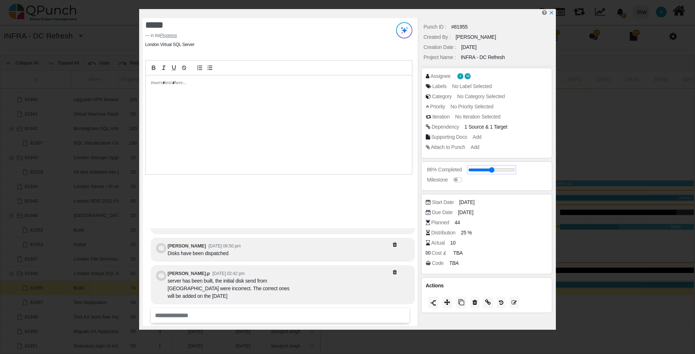
drag, startPoint x: 502, startPoint y: 171, endPoint x: 507, endPoint y: 171, distance: 4.7
click at [507, 171] on input "range" at bounding box center [491, 169] width 47 height 3
click at [507, 170] on input "range" at bounding box center [491, 169] width 47 height 3
type input "**"
click at [555, 14] on div "***** in list Progress London Virtual SQL Server [PERSON_NAME] [DATE] 07:32 pm …" at bounding box center [347, 169] width 417 height 321
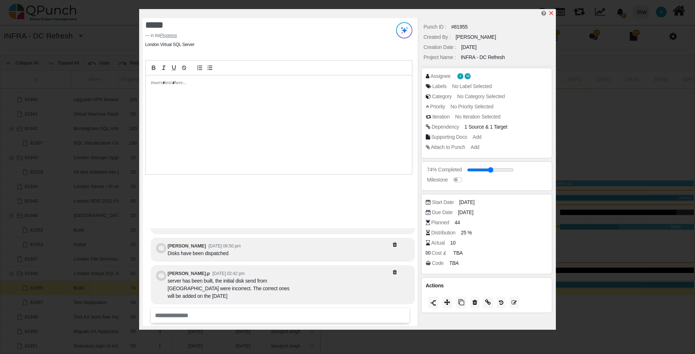
click at [552, 13] on icon "x" at bounding box center [551, 13] width 4 height 4
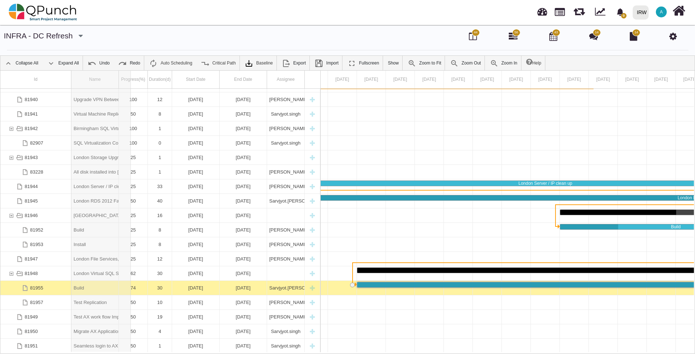
drag, startPoint x: 117, startPoint y: 75, endPoint x: 131, endPoint y: 74, distance: 14.5
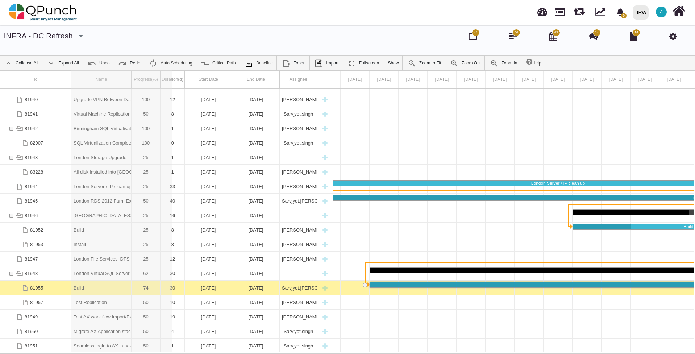
drag, startPoint x: 131, startPoint y: 74, endPoint x: 172, endPoint y: 75, distance: 40.9
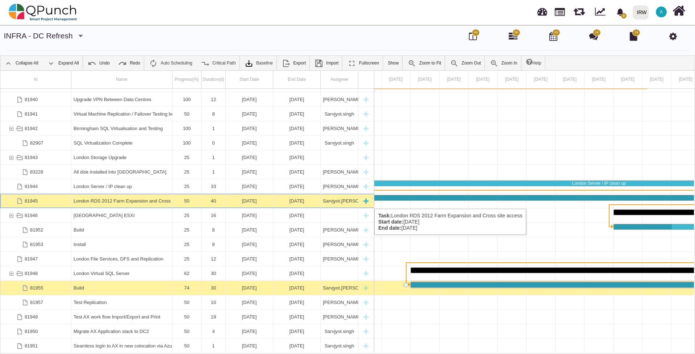
click at [167, 201] on div "London RDS 2012 Farm Expansion and Cross site access" at bounding box center [122, 201] width 96 height 14
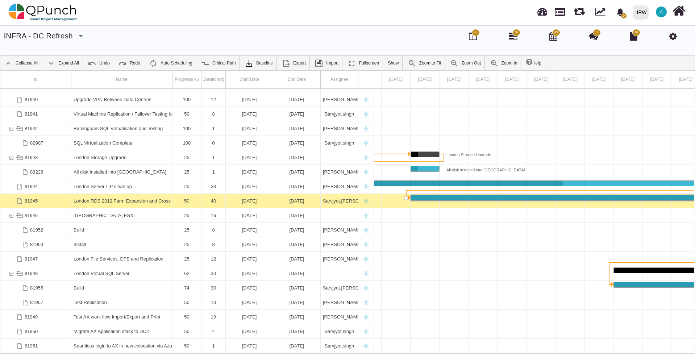
click at [167, 201] on div "London RDS 2012 Farm Expansion and Cross site access" at bounding box center [122, 201] width 96 height 14
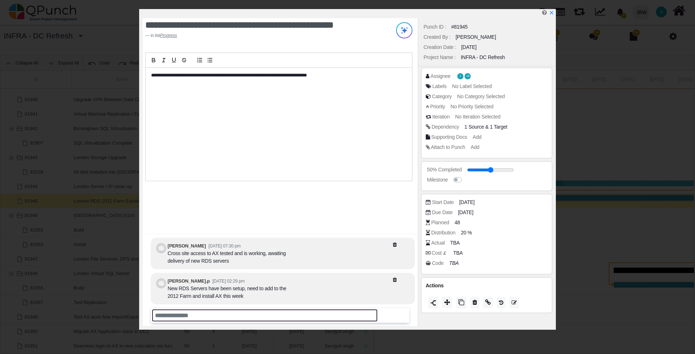
click at [216, 316] on input "text" at bounding box center [264, 315] width 225 height 12
type input "**********"
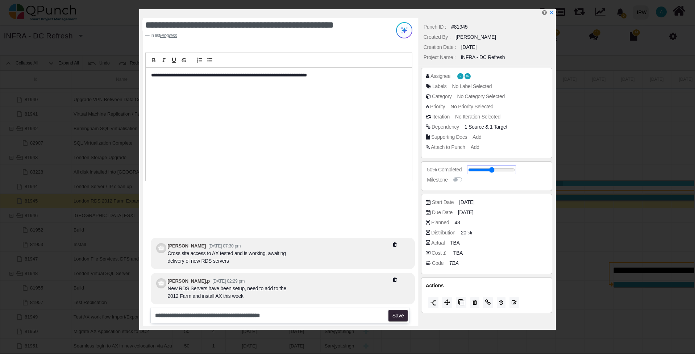
click at [498, 169] on input "range" at bounding box center [491, 169] width 47 height 3
click at [503, 168] on input "range" at bounding box center [491, 169] width 47 height 3
drag, startPoint x: 501, startPoint y: 170, endPoint x: 509, endPoint y: 169, distance: 8.0
click at [509, 169] on input "range" at bounding box center [491, 169] width 47 height 3
type input "**"
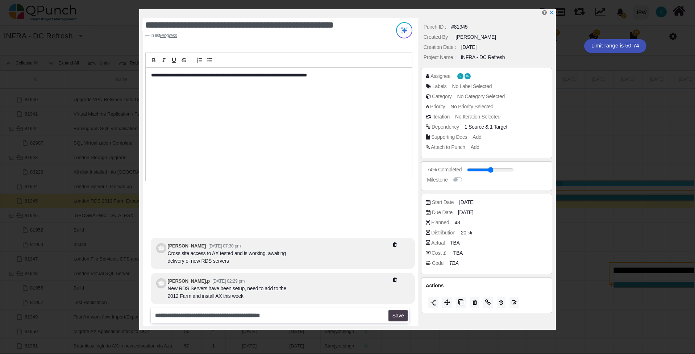
click at [401, 316] on button "Save" at bounding box center [397, 316] width 19 height 12
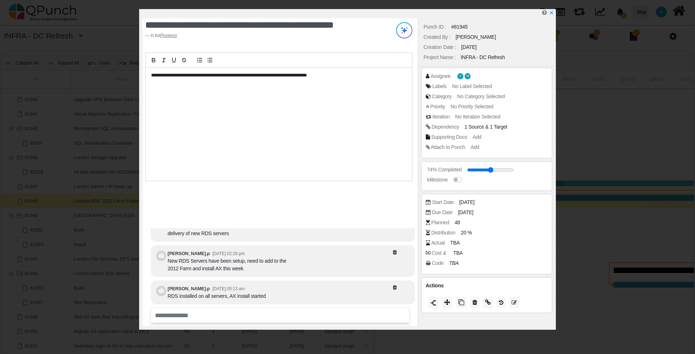
click at [478, 76] on div "Assignee S UB" at bounding box center [489, 75] width 126 height 7
click at [473, 74] on div "Assignee S UB" at bounding box center [489, 75] width 126 height 7
click at [444, 72] on div "Assignee" at bounding box center [440, 76] width 20 height 8
click at [441, 75] on div "Assignee" at bounding box center [440, 76] width 20 height 8
click at [440, 77] on div "Assignee" at bounding box center [440, 76] width 20 height 8
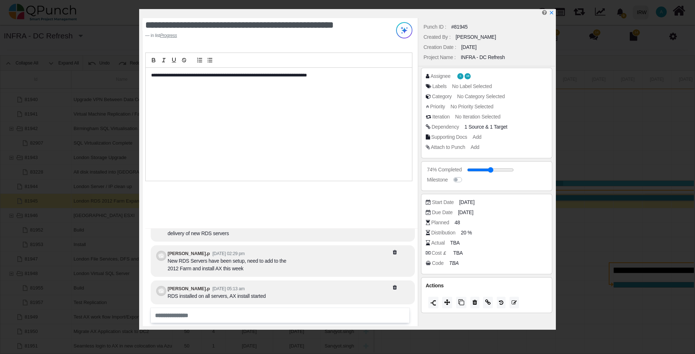
click at [439, 77] on div "Assignee" at bounding box center [440, 76] width 20 height 8
click at [426, 75] on icon at bounding box center [428, 76] width 4 height 5
click at [552, 13] on icon "x" at bounding box center [551, 13] width 6 height 6
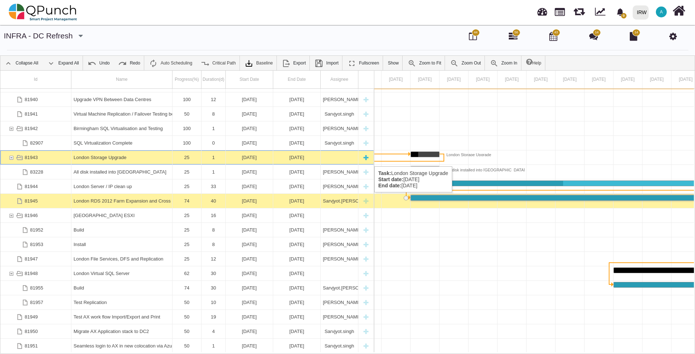
click at [342, 158] on div "Task: London Storage Upgrade Start date: 04-08-2025 End date: 04-08-2025" at bounding box center [339, 157] width 33 height 14
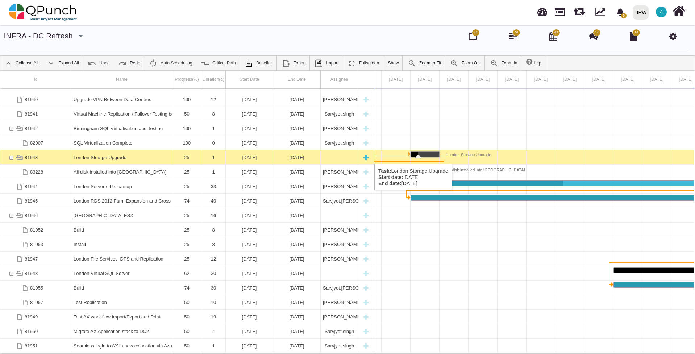
click at [90, 157] on div "London Storage Upgrade" at bounding box center [122, 157] width 96 height 14
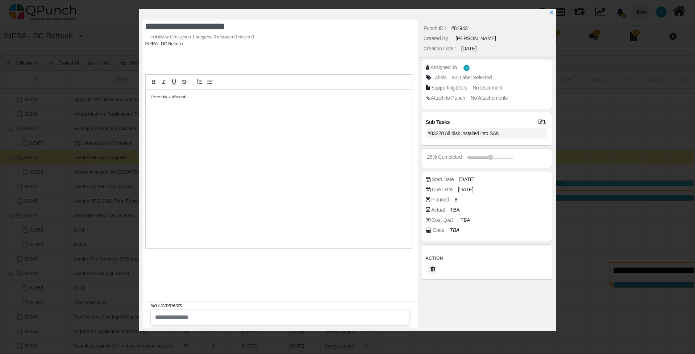
click at [441, 67] on div "Assigned To" at bounding box center [443, 68] width 26 height 8
click at [452, 67] on div "Assigned To" at bounding box center [443, 68] width 26 height 8
drag, startPoint x: 442, startPoint y: 67, endPoint x: 425, endPoint y: 66, distance: 16.7
click at [441, 67] on div "Assigned To" at bounding box center [443, 68] width 26 height 8
click at [425, 66] on div "Assigned To A Labels No Label Selected Supporting Docs No Document Attach to Pu…" at bounding box center [486, 84] width 131 height 50
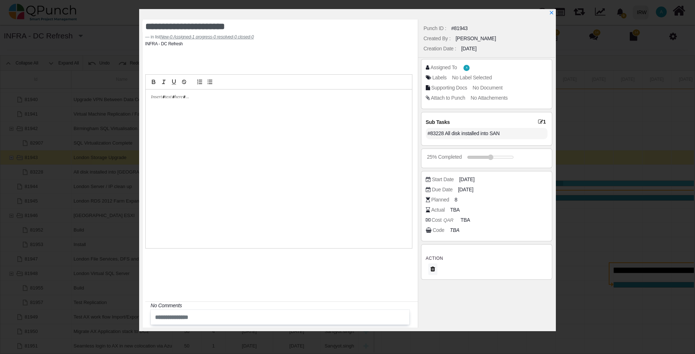
click at [431, 67] on div "Assigned To" at bounding box center [443, 68] width 26 height 8
click at [496, 159] on input "range" at bounding box center [491, 157] width 47 height 3
click at [496, 157] on input "range" at bounding box center [491, 157] width 47 height 3
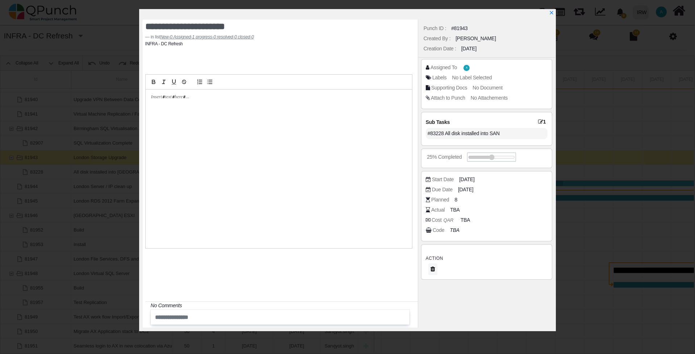
drag, startPoint x: 496, startPoint y: 157, endPoint x: 508, endPoint y: 158, distance: 11.6
click at [508, 158] on input "range" at bounding box center [491, 157] width 47 height 3
click at [501, 157] on input "range" at bounding box center [491, 157] width 47 height 3
click at [551, 14] on icon "x" at bounding box center [551, 13] width 6 height 6
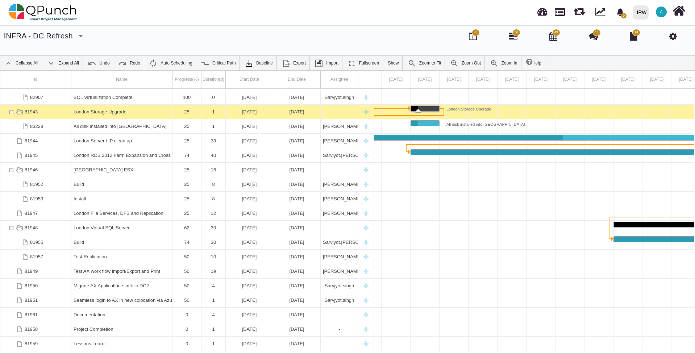
scroll to position [563, 0]
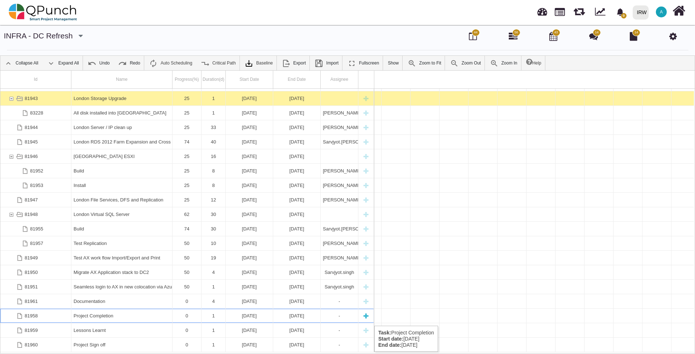
click at [188, 319] on div "0" at bounding box center [187, 316] width 24 height 14
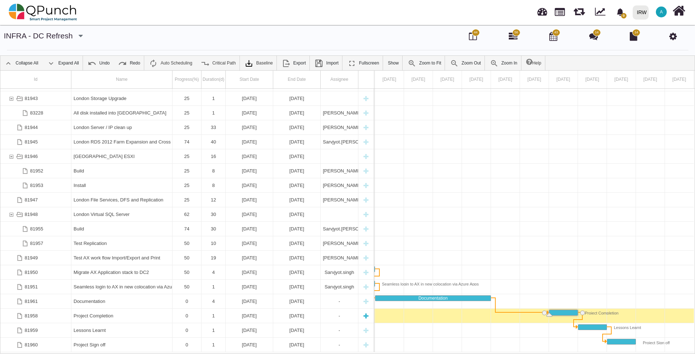
click at [188, 318] on div "0" at bounding box center [187, 316] width 24 height 14
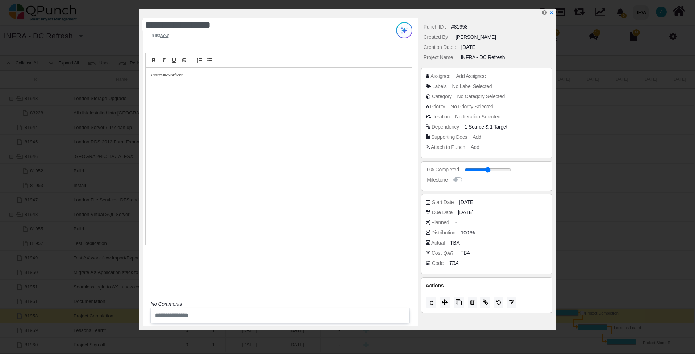
click at [428, 76] on icon at bounding box center [428, 76] width 4 height 5
click at [435, 75] on div "Assignee" at bounding box center [440, 76] width 20 height 8
click at [449, 77] on div "Assignee" at bounding box center [440, 76] width 20 height 8
click at [435, 76] on div "Assignee" at bounding box center [440, 76] width 20 height 8
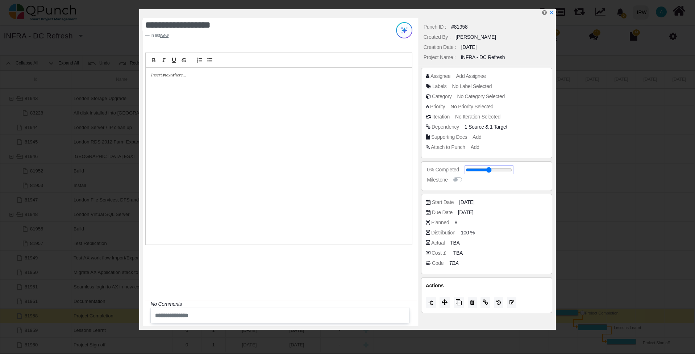
click at [481, 168] on input "range" at bounding box center [488, 169] width 47 height 3
click at [490, 169] on input "range" at bounding box center [491, 169] width 47 height 3
click at [500, 169] on input "range" at bounding box center [491, 169] width 47 height 3
click at [478, 76] on span "Add Assignee" at bounding box center [472, 76] width 30 height 6
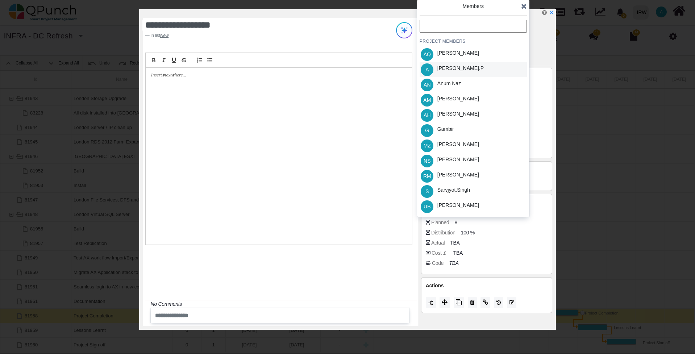
click at [454, 69] on div "[PERSON_NAME].p" at bounding box center [460, 68] width 46 height 8
click at [524, 4] on icon at bounding box center [524, 6] width 6 height 7
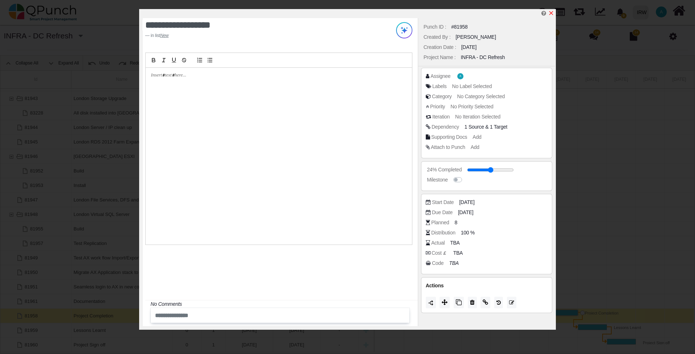
click at [553, 12] on icon "x" at bounding box center [551, 13] width 4 height 4
type input "**"
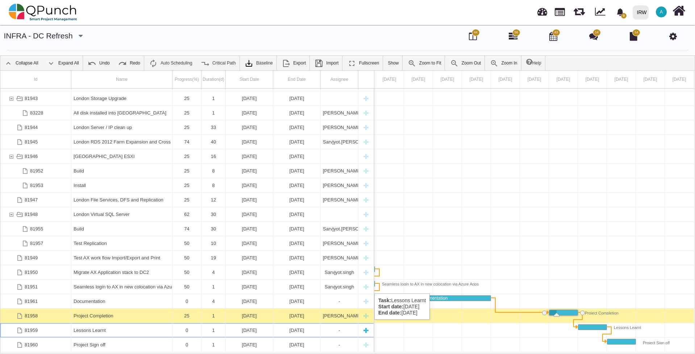
click at [106, 327] on div "Lessons Learnt" at bounding box center [122, 330] width 96 height 14
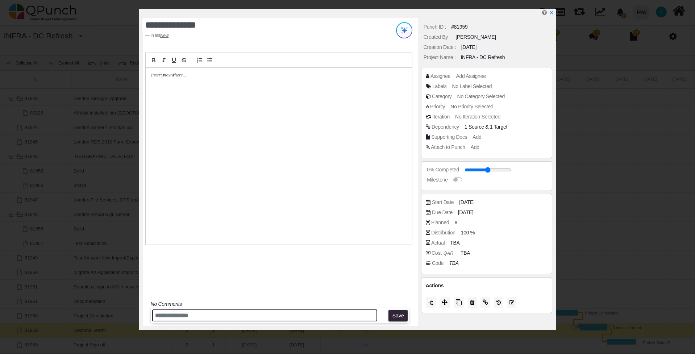
click at [204, 318] on input "text" at bounding box center [264, 315] width 225 height 12
type input "*"
click at [295, 317] on input "**********" at bounding box center [264, 315] width 225 height 12
drag, startPoint x: 368, startPoint y: 314, endPoint x: 392, endPoint y: 314, distance: 23.9
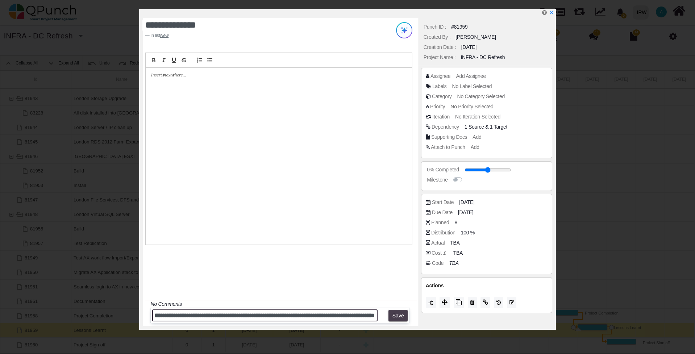
click at [392, 314] on div "**********" at bounding box center [280, 315] width 259 height 15
type input "**********"
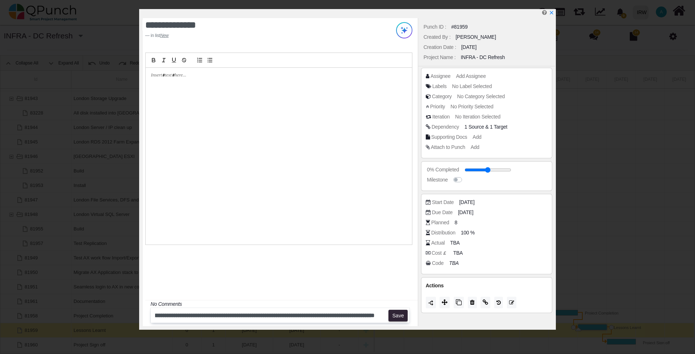
click at [393, 308] on div "**********" at bounding box center [280, 315] width 259 height 15
click at [397, 311] on button "Save" at bounding box center [397, 316] width 19 height 12
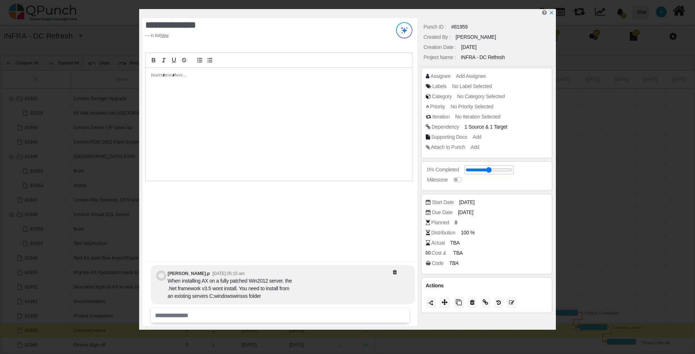
click at [483, 171] on input "range" at bounding box center [488, 169] width 47 height 3
type input "**"
click at [551, 11] on icon "x" at bounding box center [551, 13] width 6 height 6
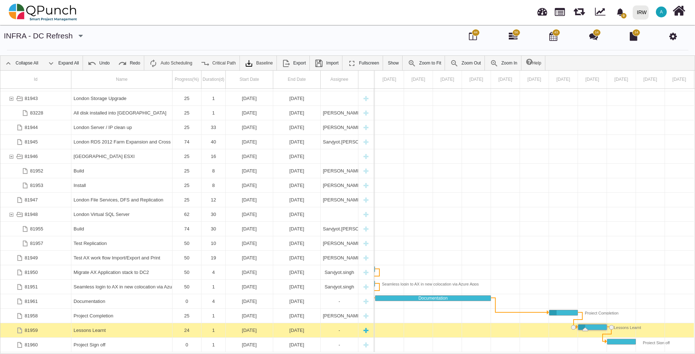
click at [82, 326] on div "Lessons Learnt" at bounding box center [122, 330] width 96 height 14
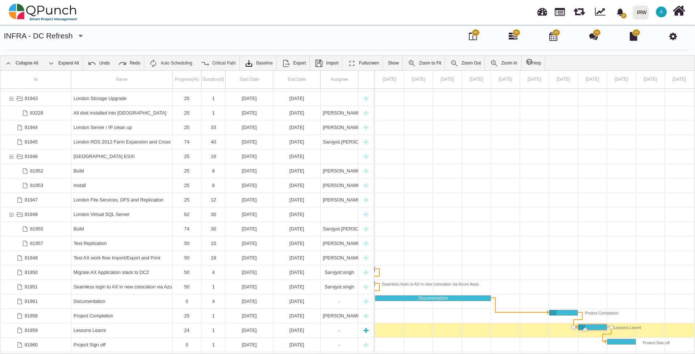
click at [82, 326] on div "Lessons Learnt" at bounding box center [122, 330] width 96 height 14
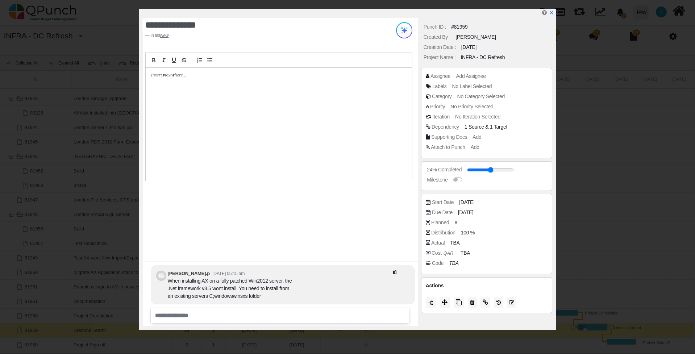
click at [439, 77] on div "Assignee" at bounding box center [440, 76] width 20 height 8
click at [439, 75] on div "Assignee" at bounding box center [440, 76] width 20 height 8
click at [471, 76] on span "Add Assignee" at bounding box center [472, 76] width 30 height 6
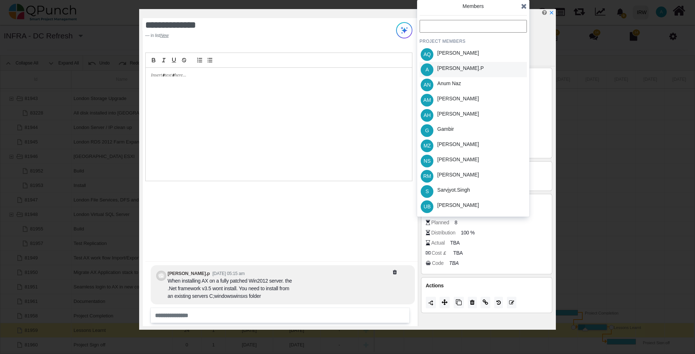
click at [461, 68] on div "A Abdul.p" at bounding box center [472, 69] width 107 height 15
click at [522, 8] on icon at bounding box center [524, 6] width 6 height 7
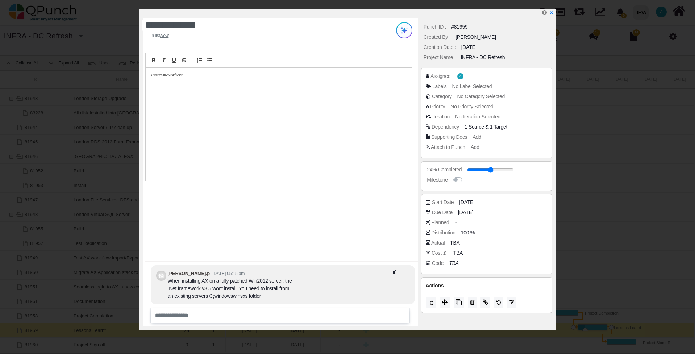
click at [554, 13] on div at bounding box center [349, 13] width 413 height 9
click at [551, 12] on icon "x" at bounding box center [551, 13] width 6 height 6
type input "**"
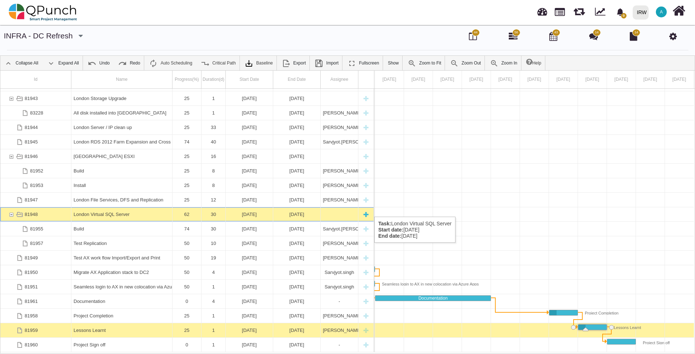
click at [119, 211] on div "London Virtual SQL Server" at bounding box center [122, 214] width 96 height 14
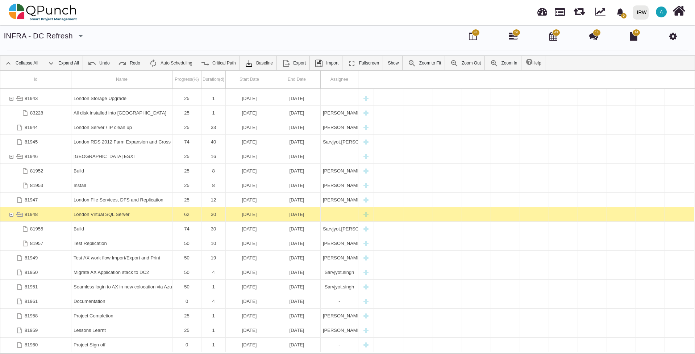
scroll to position [0, 1007]
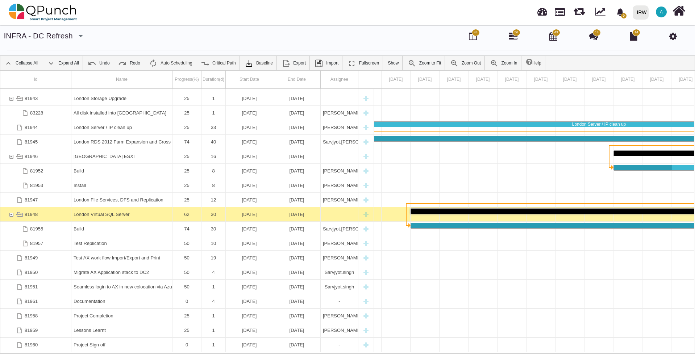
click at [119, 211] on div "London Virtual SQL Server" at bounding box center [122, 214] width 96 height 14
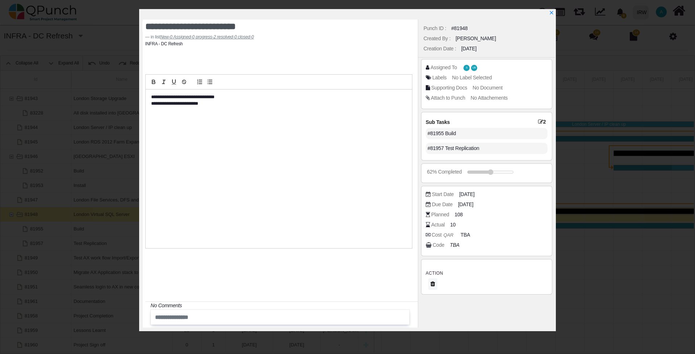
click at [436, 69] on div "Assigned To" at bounding box center [443, 68] width 26 height 8
click at [439, 78] on div "Labels" at bounding box center [439, 78] width 14 height 8
click at [555, 12] on div "**********" at bounding box center [347, 170] width 417 height 322
click at [552, 13] on icon "x" at bounding box center [551, 13] width 6 height 6
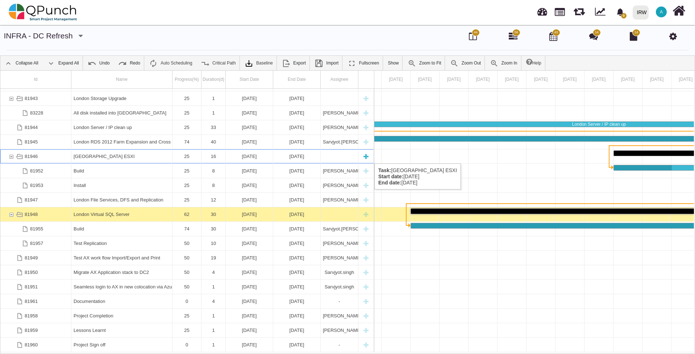
click at [11, 156] on div "81946" at bounding box center [11, 156] width 7 height 14
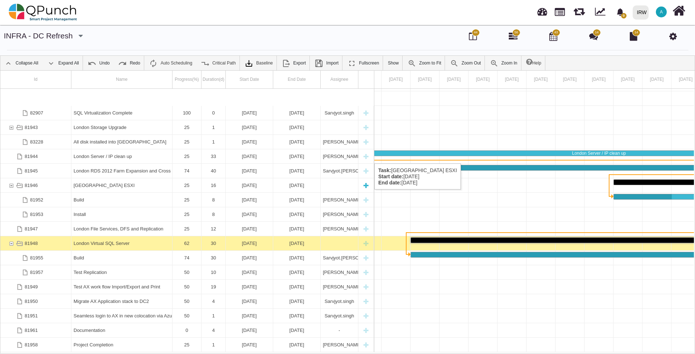
scroll to position [534, 0]
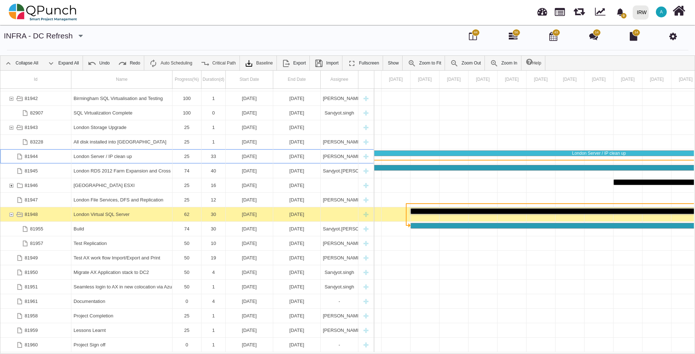
click at [11, 156] on div "81944" at bounding box center [11, 156] width 7 height 14
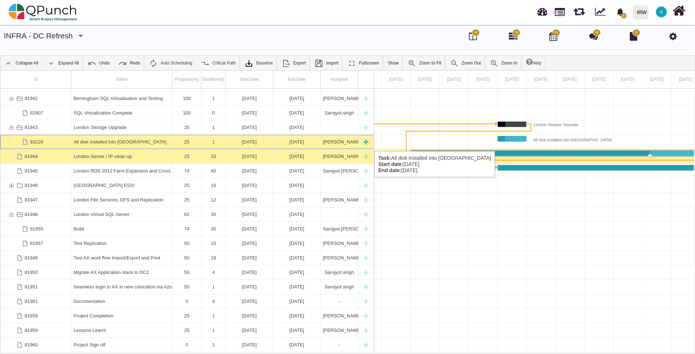
click at [368, 144] on div "New task" at bounding box center [365, 142] width 11 height 14
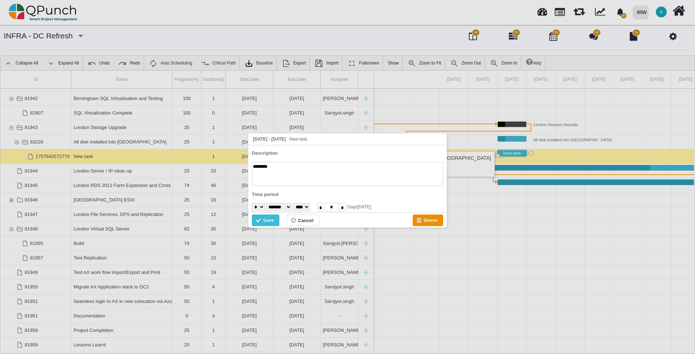
scroll to position [0, 804]
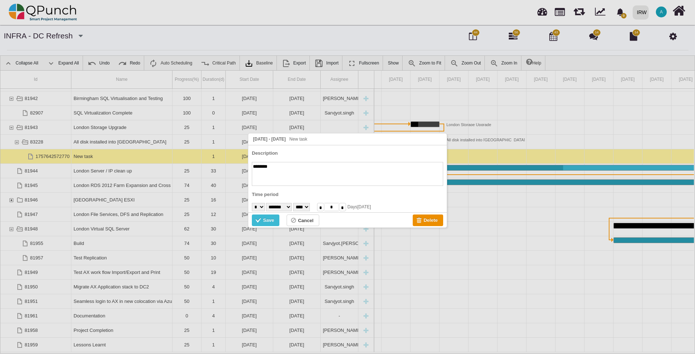
click at [301, 176] on textarea "********" at bounding box center [347, 174] width 191 height 24
click at [277, 166] on textarea "********" at bounding box center [347, 174] width 191 height 24
type textarea "**********"
click at [265, 206] on select "* * * * * * * * * ** ** ** ** ** ** ** ** ** ** ** ** ** ** ** ** ** ** ** ** *…" at bounding box center [258, 207] width 13 height 8
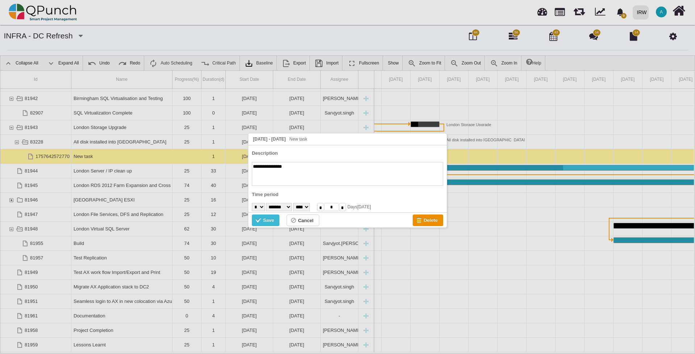
select select "**"
click at [252, 203] on select "* * * * * * * * * ** ** ** ** ** ** ** ** ** ** ** ** ** ** ** ** ** ** ** ** *…" at bounding box center [258, 207] width 13 height 8
click at [292, 208] on select "******* ******** ***** ***** *** **** **** ****** ********* ******* ******** **…" at bounding box center [279, 207] width 26 height 8
select select "*"
click at [268, 203] on select "******* ******** ***** ***** *** **** **** ****** ********* ******* ******** **…" at bounding box center [279, 207] width 26 height 8
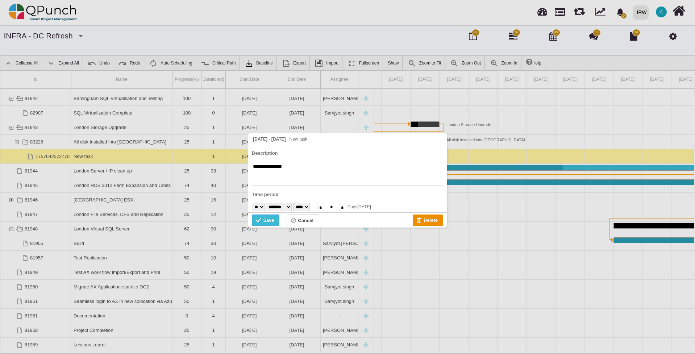
click at [268, 219] on div "Save" at bounding box center [268, 220] width 11 height 8
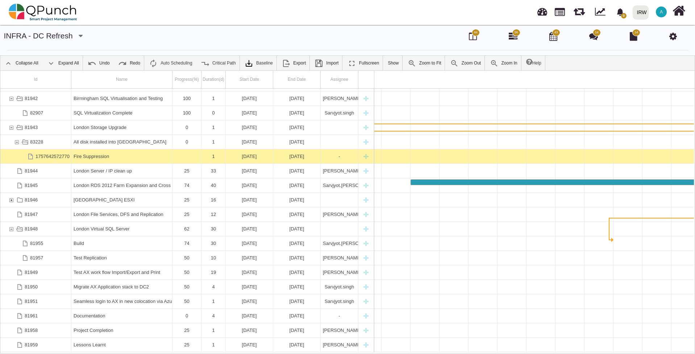
scroll to position [0, 2050]
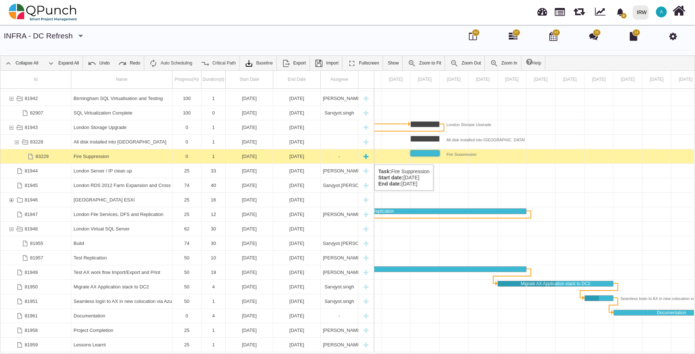
click at [334, 157] on div "-" at bounding box center [339, 156] width 33 height 14
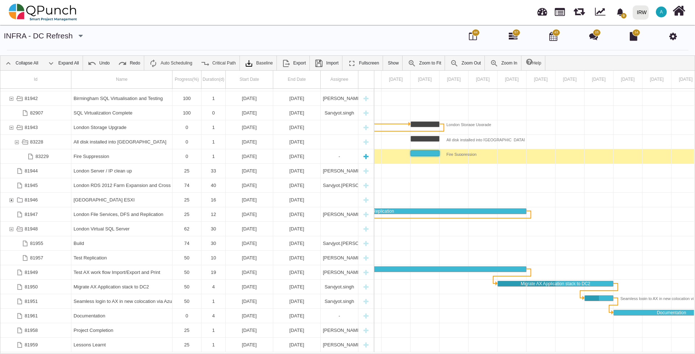
click at [334, 157] on div "-" at bounding box center [339, 156] width 33 height 14
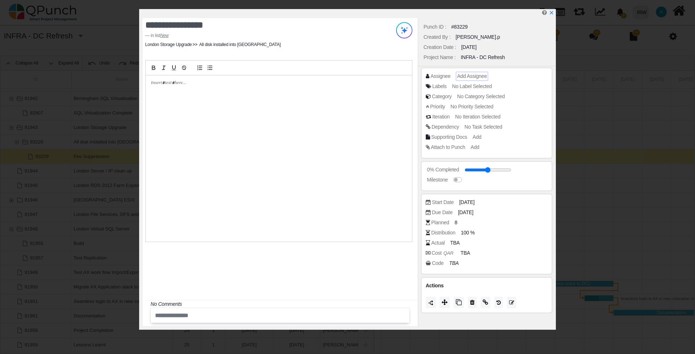
click at [460, 79] on span "Add Assignee" at bounding box center [472, 76] width 30 height 6
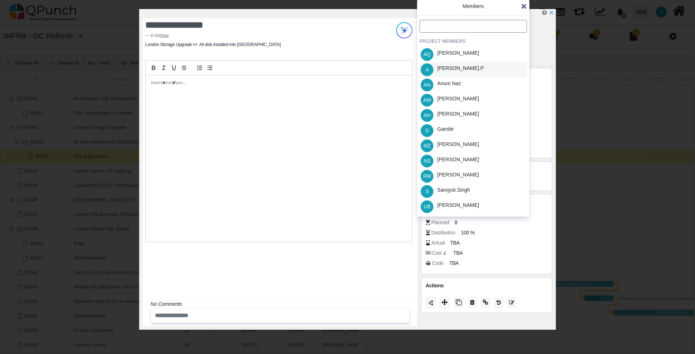
click at [457, 71] on div "A Abdul.p" at bounding box center [472, 69] width 107 height 15
click at [525, 5] on icon at bounding box center [524, 6] width 6 height 7
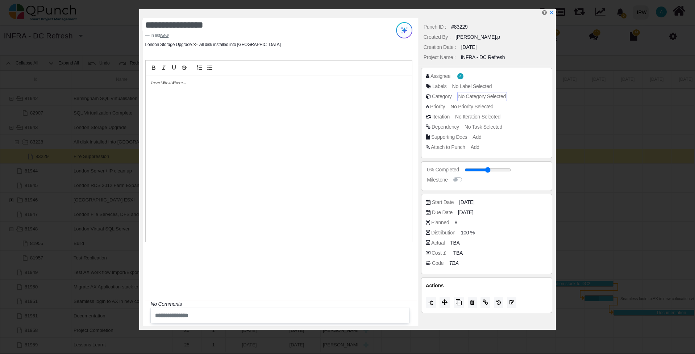
click at [482, 99] on span "No Category Selected" at bounding box center [481, 96] width 47 height 6
click at [522, 57] on icon at bounding box center [524, 56] width 6 height 7
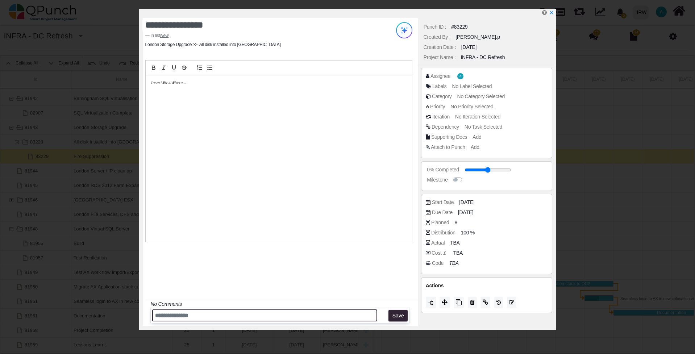
click at [266, 317] on input "text" at bounding box center [264, 315] width 225 height 12
type input "**********"
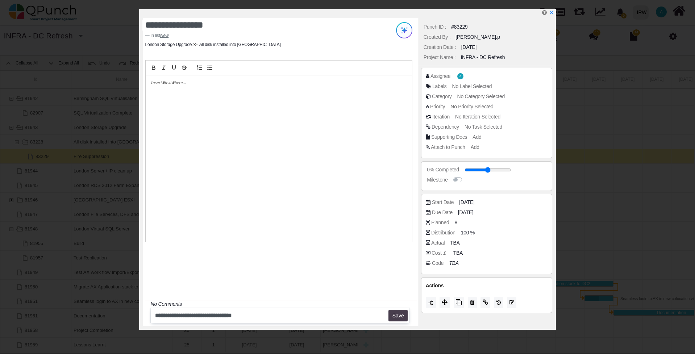
click at [401, 314] on button "Save" at bounding box center [397, 316] width 19 height 12
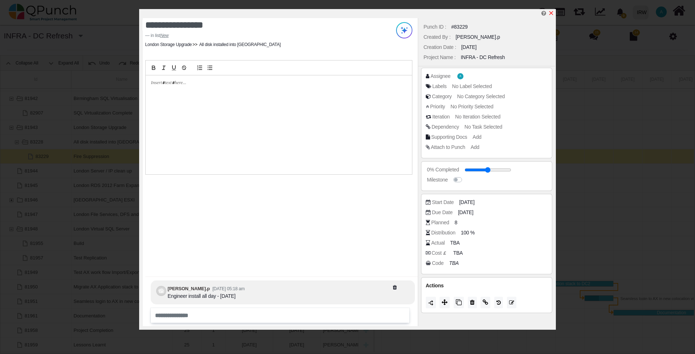
click at [552, 13] on icon "x" at bounding box center [551, 13] width 6 height 6
type input "**"
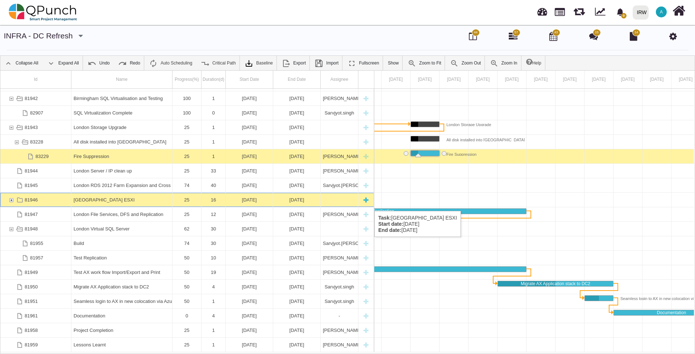
click at [135, 204] on div "[GEOGRAPHIC_DATA] ESXI" at bounding box center [122, 200] width 96 height 14
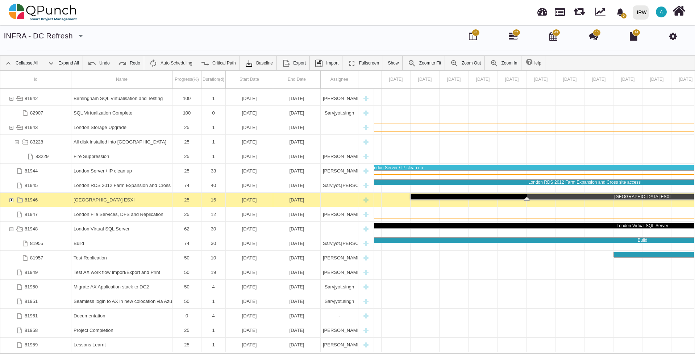
click at [135, 204] on div "[GEOGRAPHIC_DATA] ESXI" at bounding box center [122, 200] width 96 height 14
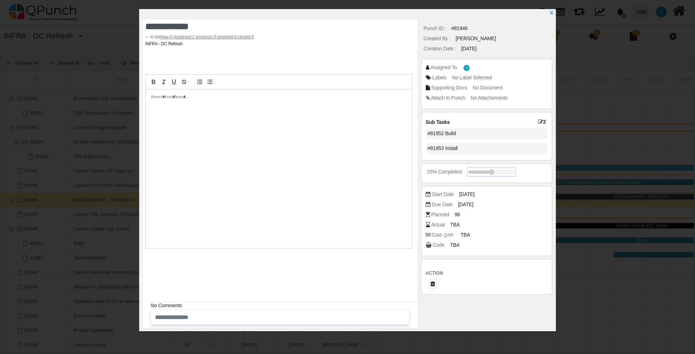
drag, startPoint x: 474, startPoint y: 168, endPoint x: 489, endPoint y: 172, distance: 15.6
click at [489, 172] on span at bounding box center [491, 172] width 47 height 8
click at [480, 172] on input "range" at bounding box center [491, 172] width 47 height 3
drag, startPoint x: 485, startPoint y: 172, endPoint x: 489, endPoint y: 174, distance: 4.4
click at [489, 174] on input "range" at bounding box center [491, 172] width 47 height 3
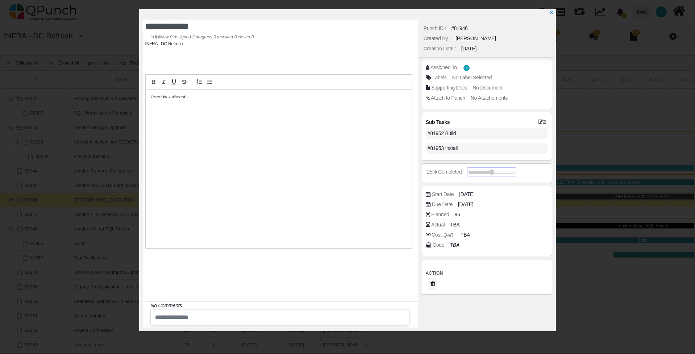
click at [489, 173] on input "range" at bounding box center [491, 172] width 47 height 3
click at [489, 172] on input "range" at bounding box center [491, 172] width 47 height 3
click at [492, 171] on input "range" at bounding box center [491, 172] width 47 height 3
click at [552, 13] on icon "x" at bounding box center [551, 13] width 6 height 6
